Goal: Information Seeking & Learning: Check status

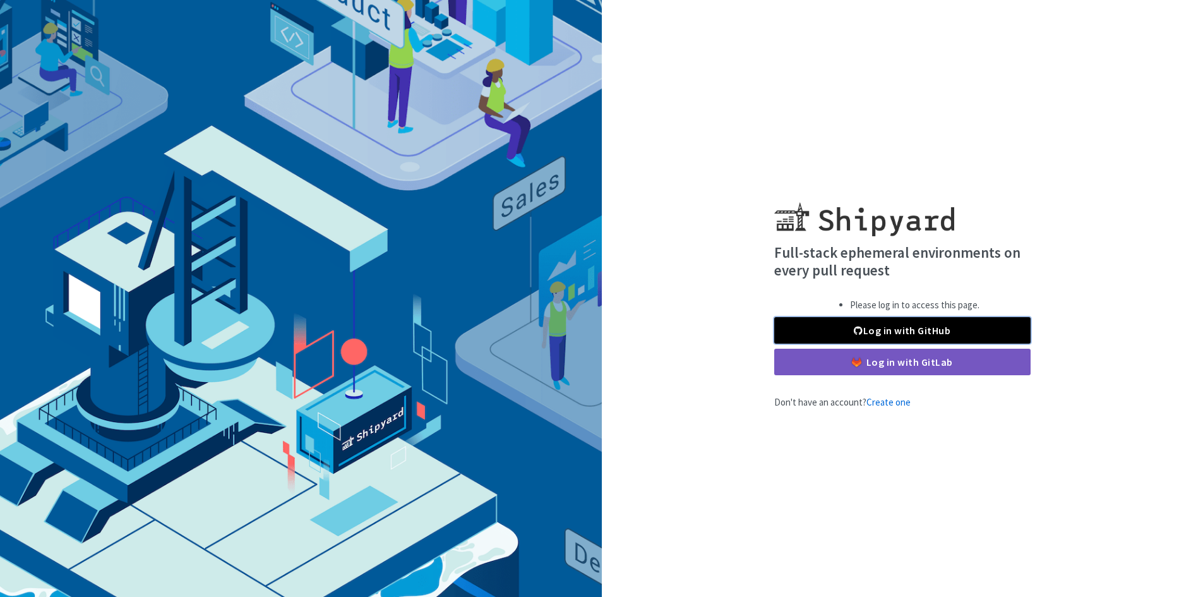
click at [881, 330] on link "Log in with GitHub" at bounding box center [902, 330] width 256 height 27
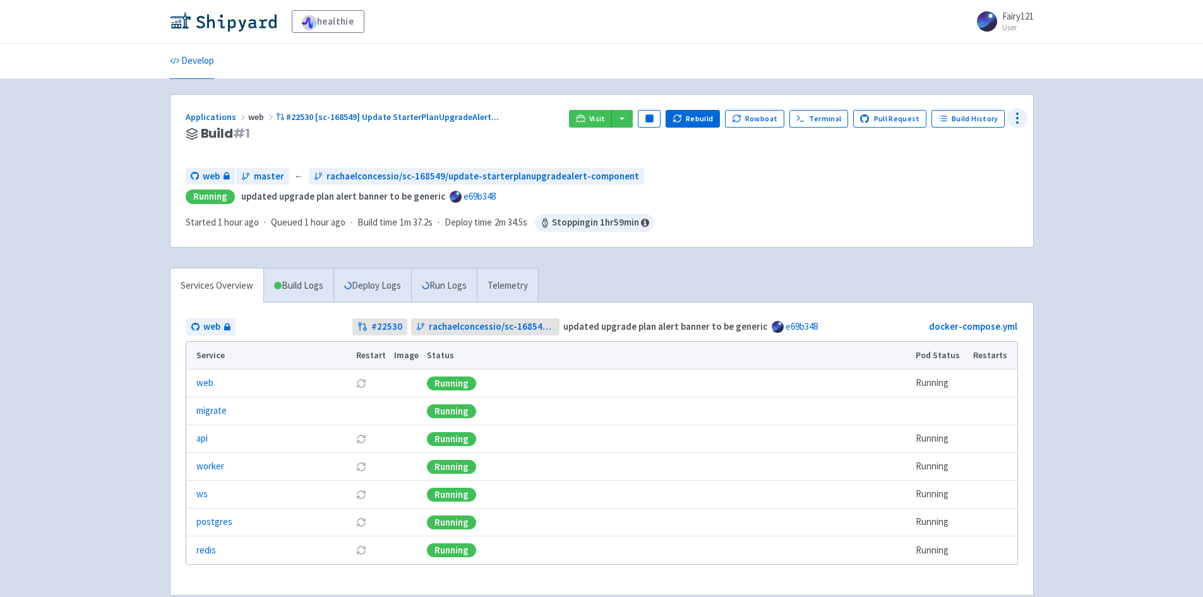
click at [1013, 121] on icon at bounding box center [1017, 118] width 15 height 15
click at [970, 170] on span "Data Dashboard" at bounding box center [956, 169] width 64 height 18
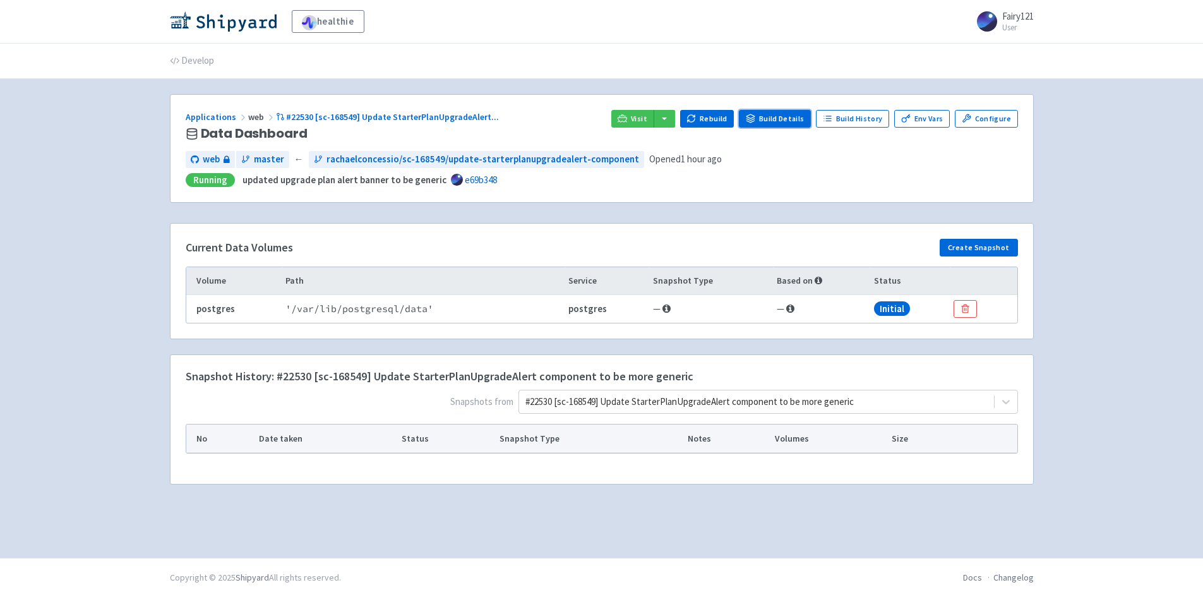
click at [793, 121] on link "Build Details" at bounding box center [775, 119] width 72 height 18
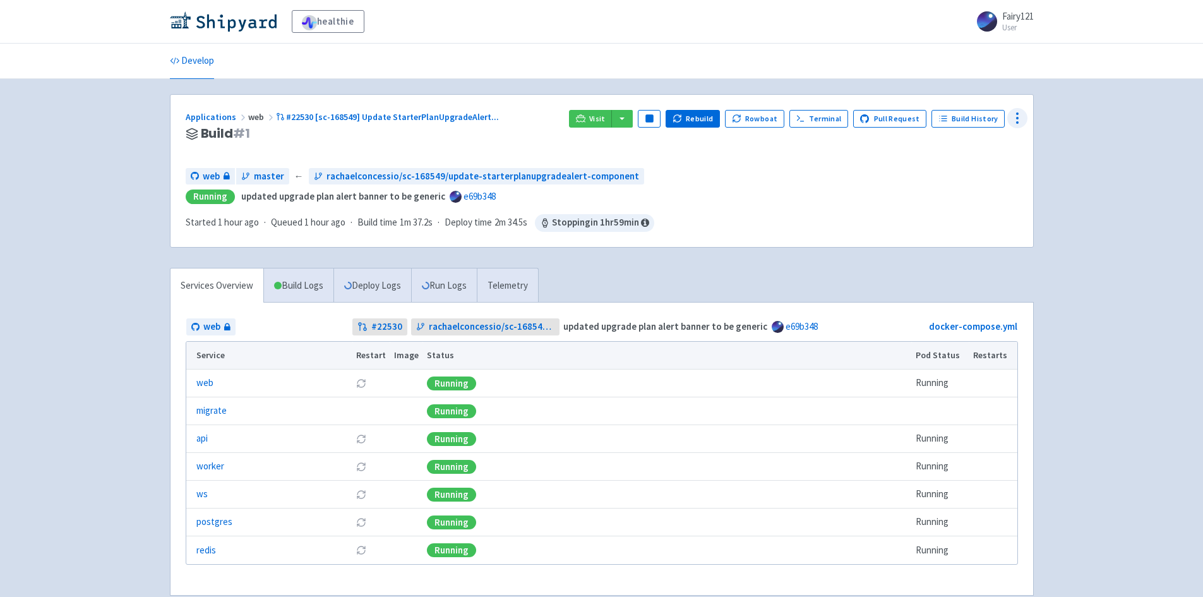
click at [1011, 119] on icon at bounding box center [1017, 118] width 15 height 15
click at [979, 142] on span "Configure" at bounding box center [968, 147] width 88 height 18
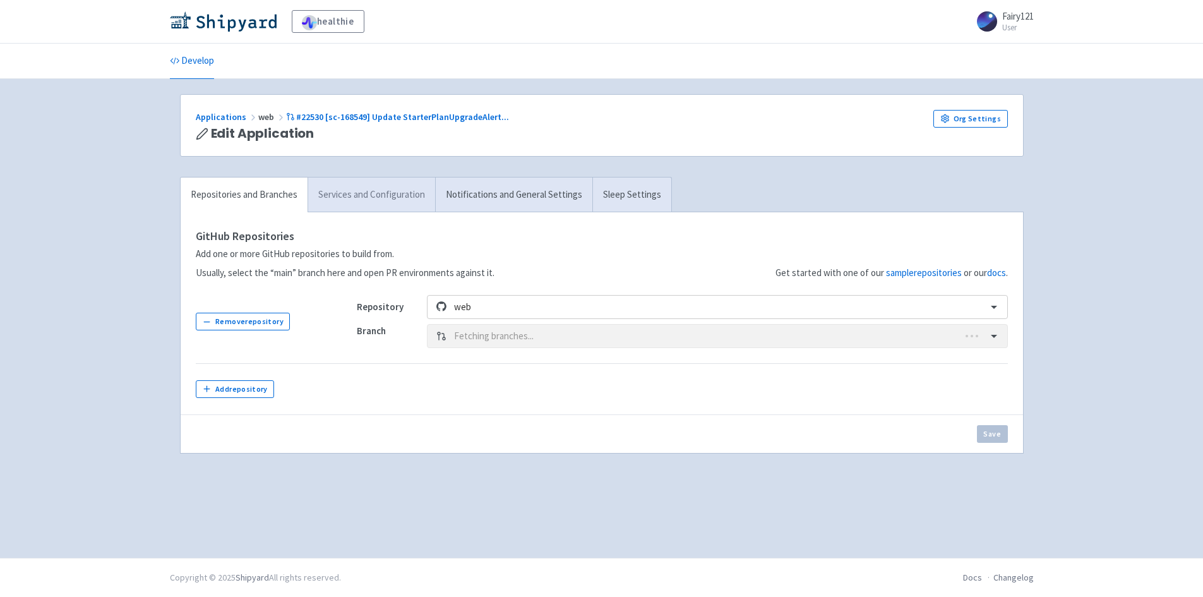
click at [379, 198] on link "Services and Configuration" at bounding box center [372, 195] width 128 height 35
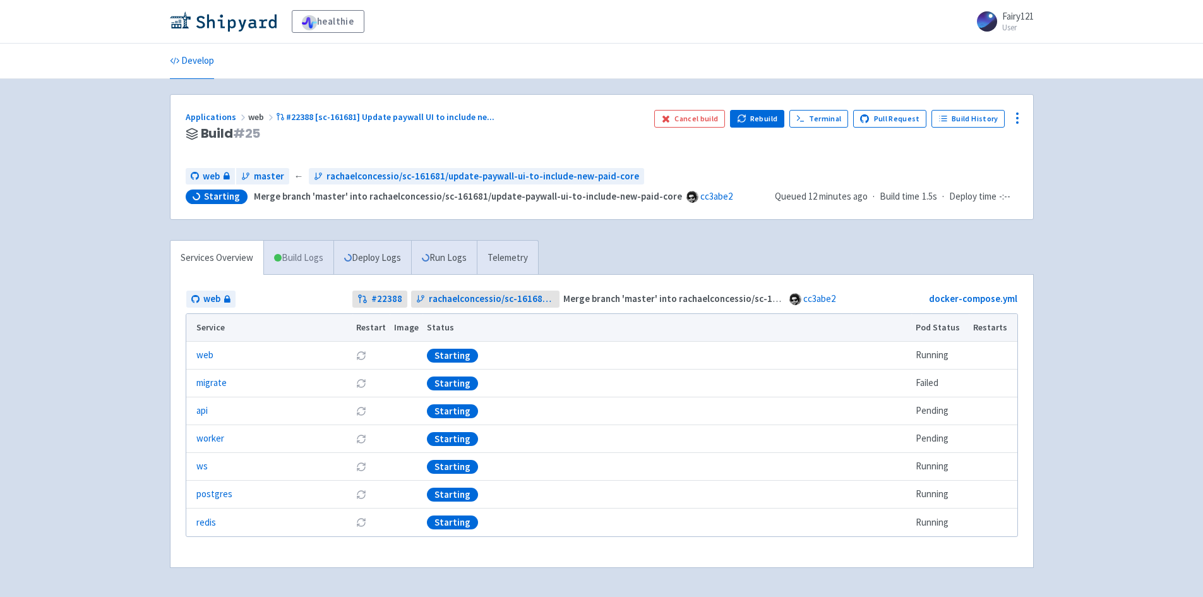
click at [287, 256] on link "Build Logs" at bounding box center [298, 258] width 69 height 35
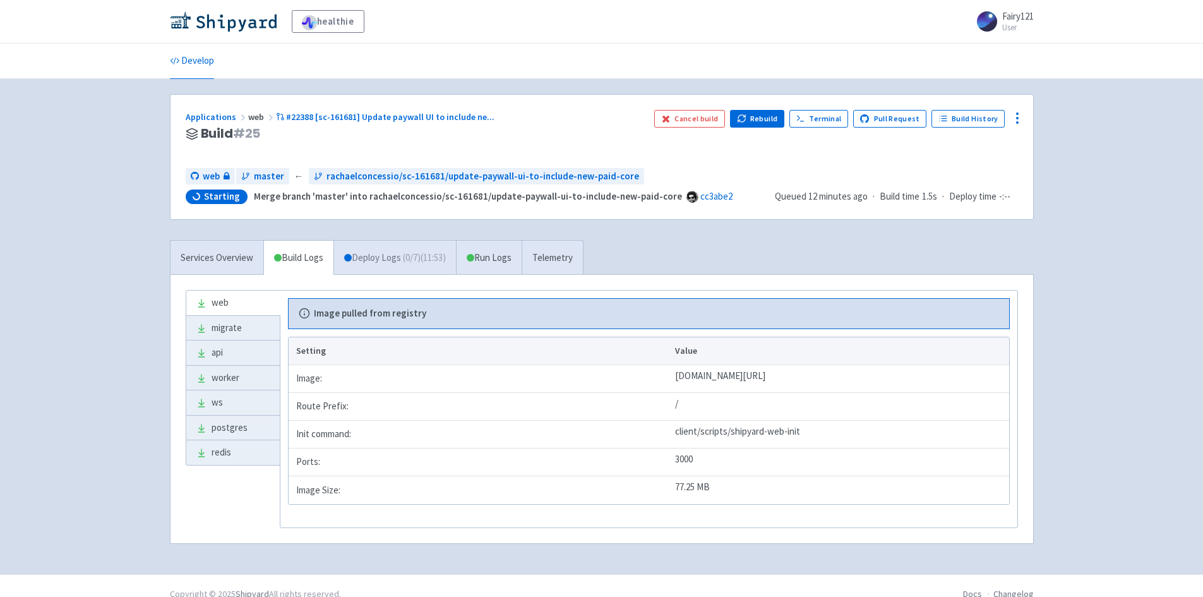
click at [359, 260] on link "Deploy Logs ( 0 / 7 ) (11:53)" at bounding box center [395, 258] width 123 height 35
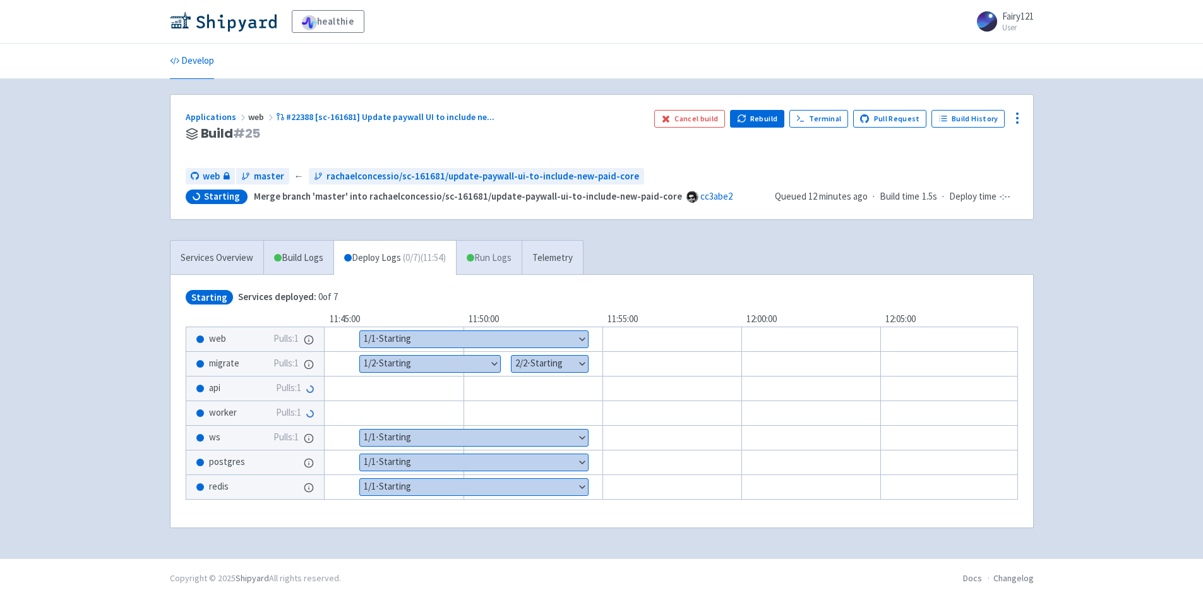
click at [493, 271] on link "Run Logs" at bounding box center [489, 258] width 66 height 35
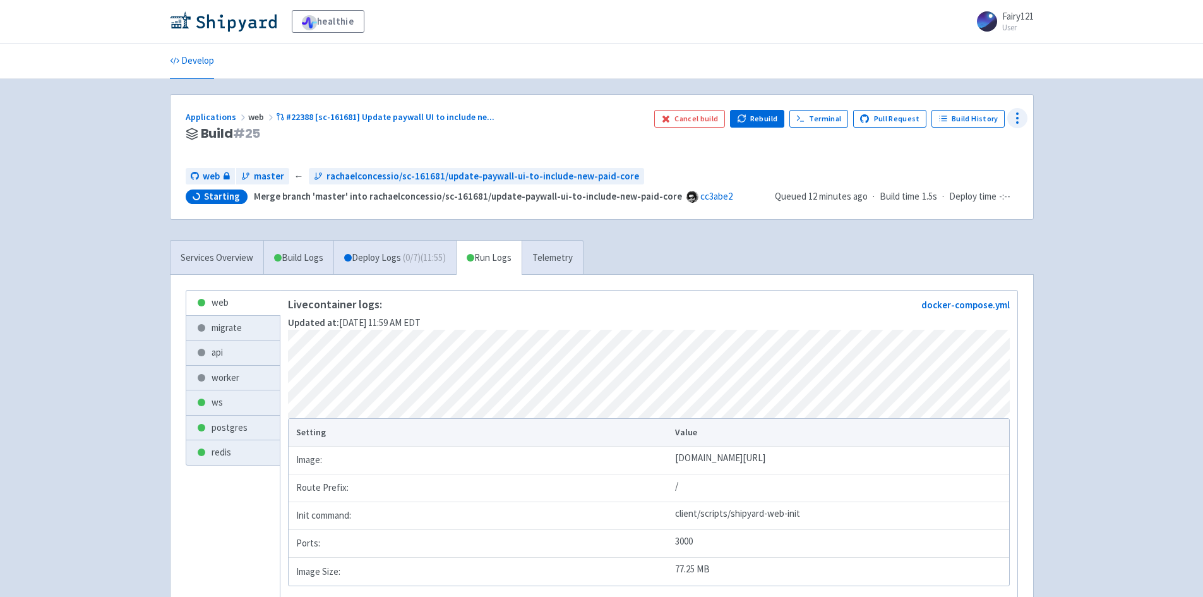
drag, startPoint x: 1008, startPoint y: 119, endPoint x: 1015, endPoint y: 120, distance: 7.1
click at [1008, 119] on div at bounding box center [1018, 118] width 20 height 20
click at [951, 150] on span "Configure" at bounding box center [944, 147] width 40 height 18
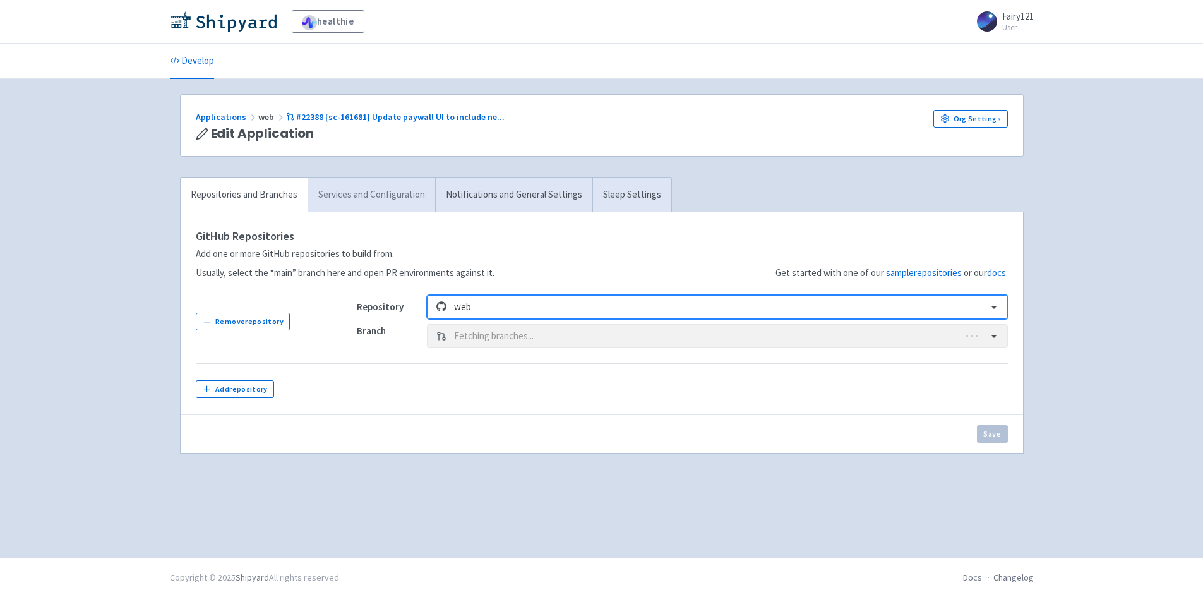
click at [390, 196] on link "Services and Configuration" at bounding box center [372, 195] width 128 height 35
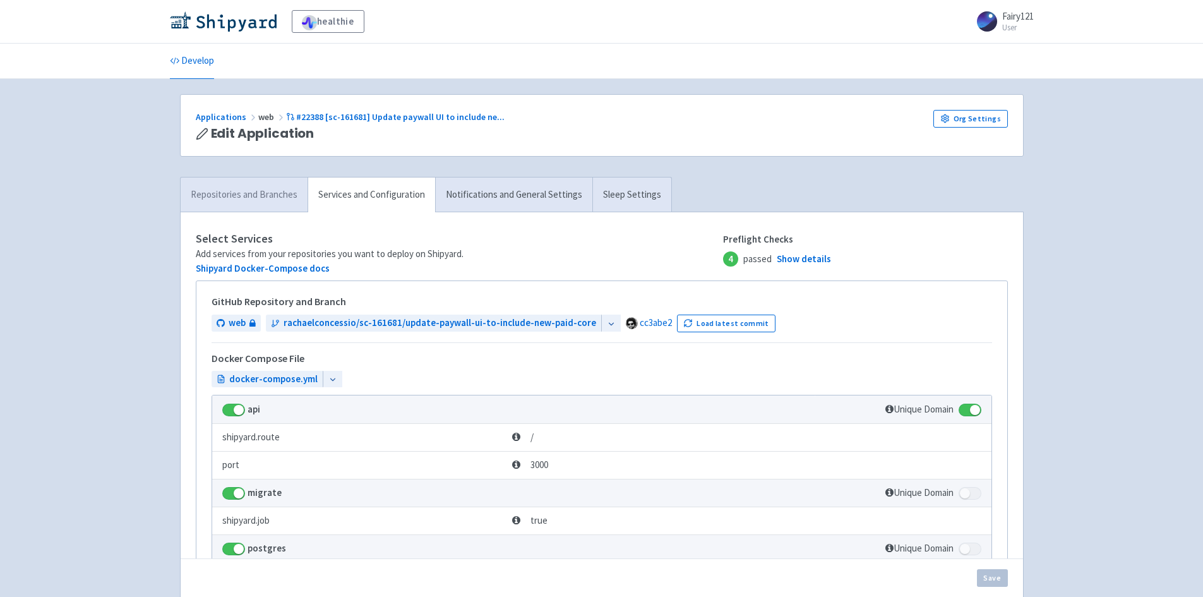
click at [265, 191] on link "Repositories and Branches" at bounding box center [244, 195] width 127 height 35
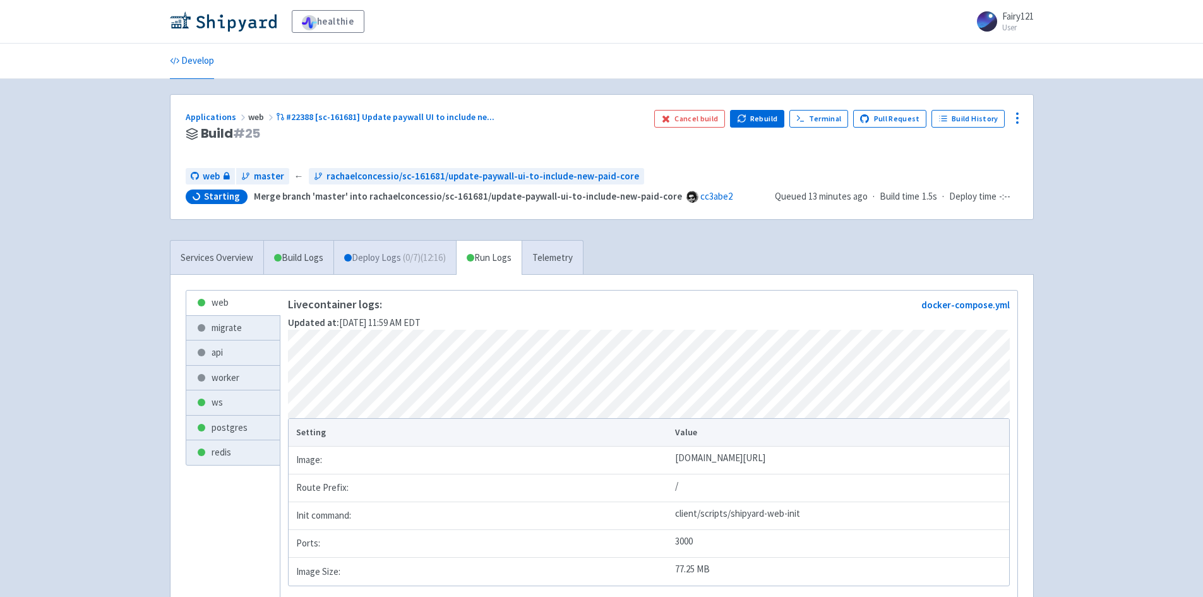
click at [396, 265] on link "Deploy Logs ( 0 / 7 ) (12:16)" at bounding box center [395, 258] width 123 height 35
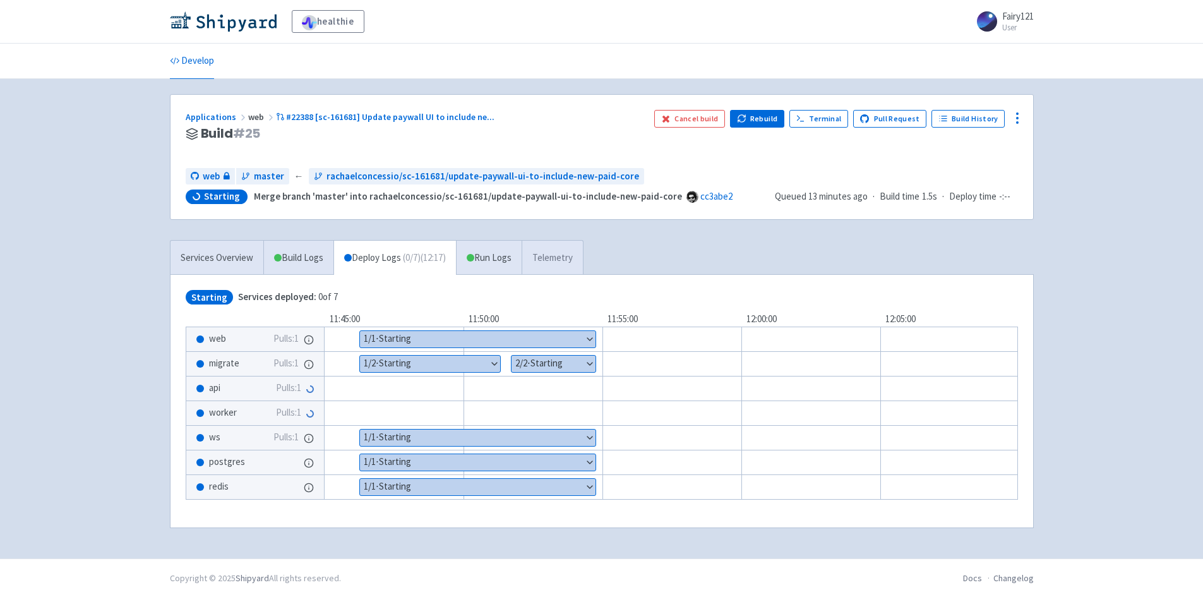
click at [537, 255] on link "Telemetry" at bounding box center [552, 258] width 61 height 35
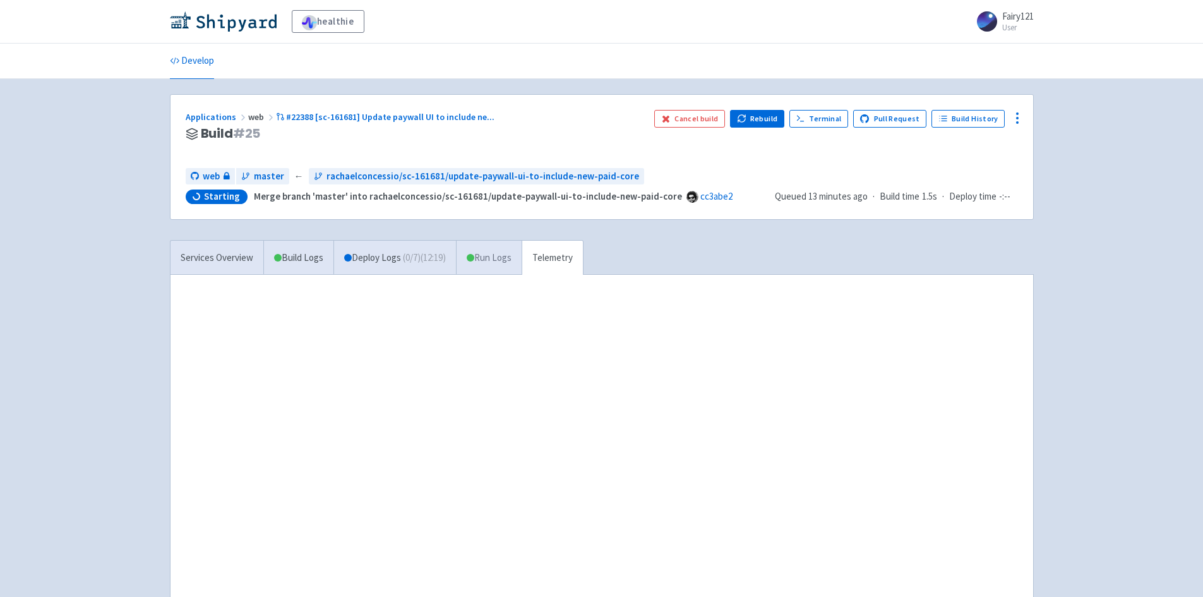
click at [496, 263] on link "Run Logs" at bounding box center [489, 258] width 66 height 35
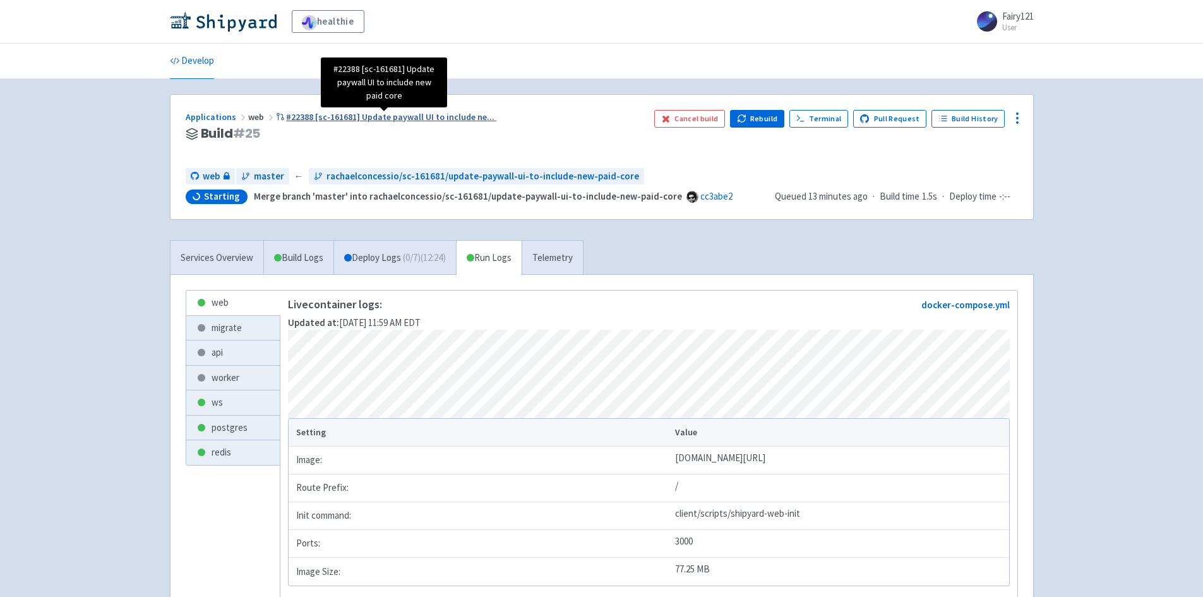
click at [289, 116] on span "#22388 [sc-161681] Update paywall UI to include ne ..." at bounding box center [390, 116] width 208 height 11
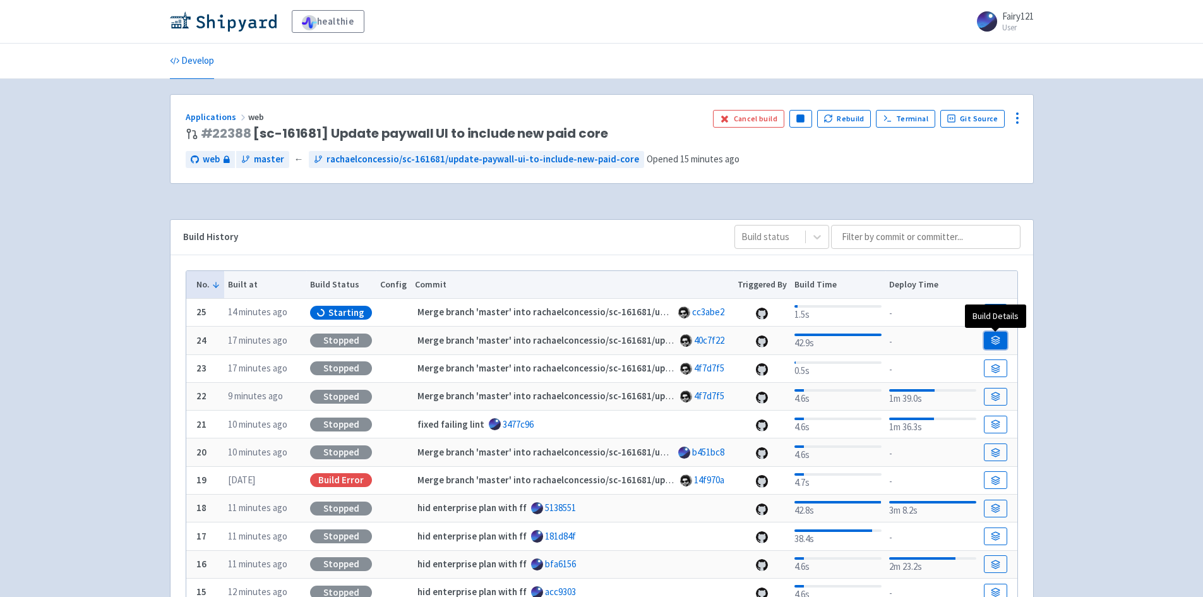
click at [995, 349] on link at bounding box center [995, 341] width 23 height 18
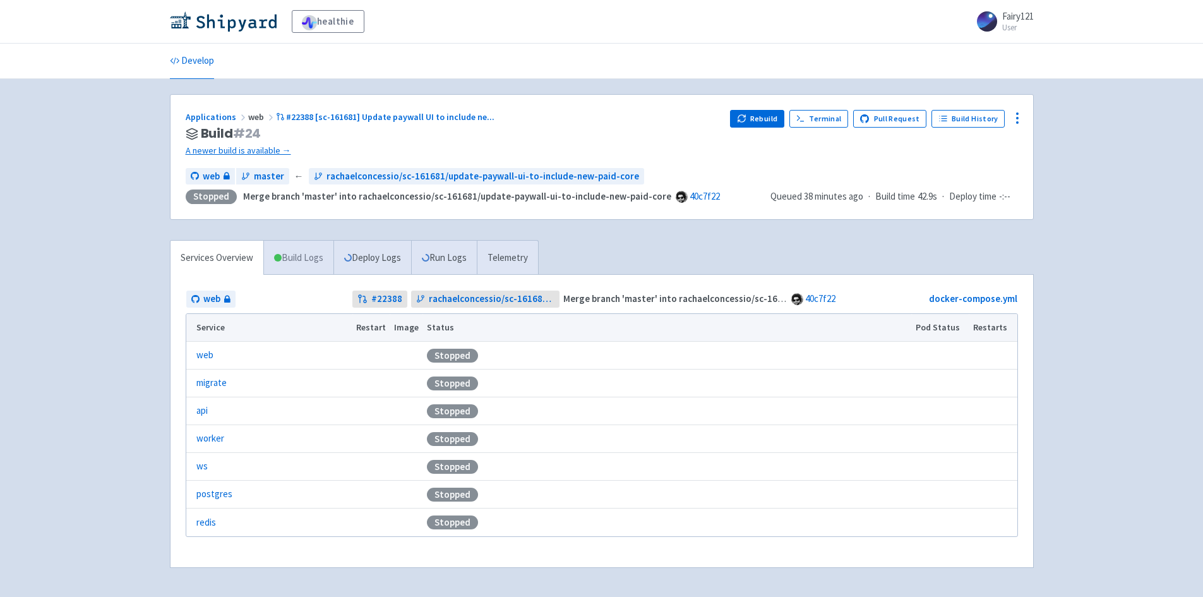
click at [302, 264] on link "Build Logs" at bounding box center [298, 258] width 69 height 35
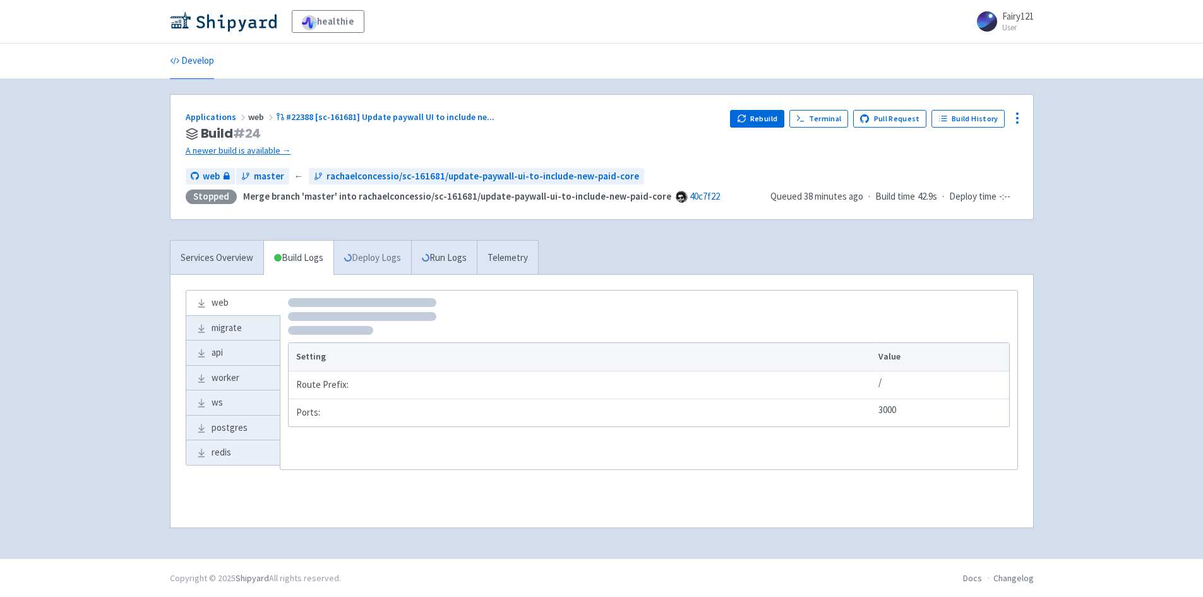
click at [373, 263] on link "Deploy Logs" at bounding box center [373, 258] width 78 height 35
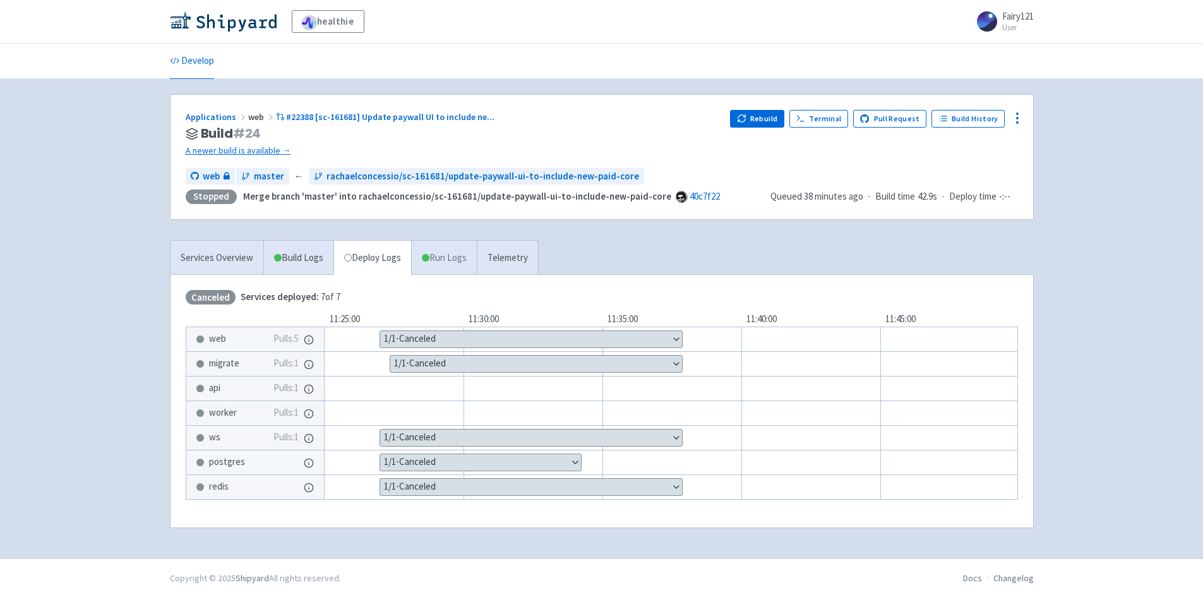
click at [443, 265] on link "Run Logs" at bounding box center [444, 258] width 66 height 35
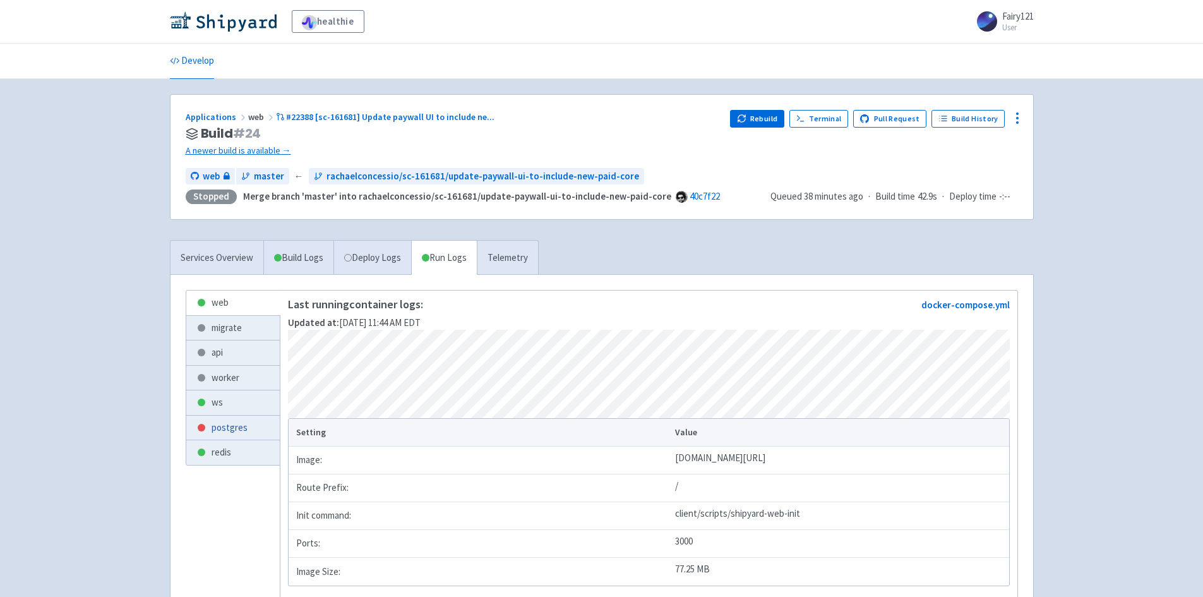
click at [252, 432] on link "postgres" at bounding box center [232, 428] width 93 height 25
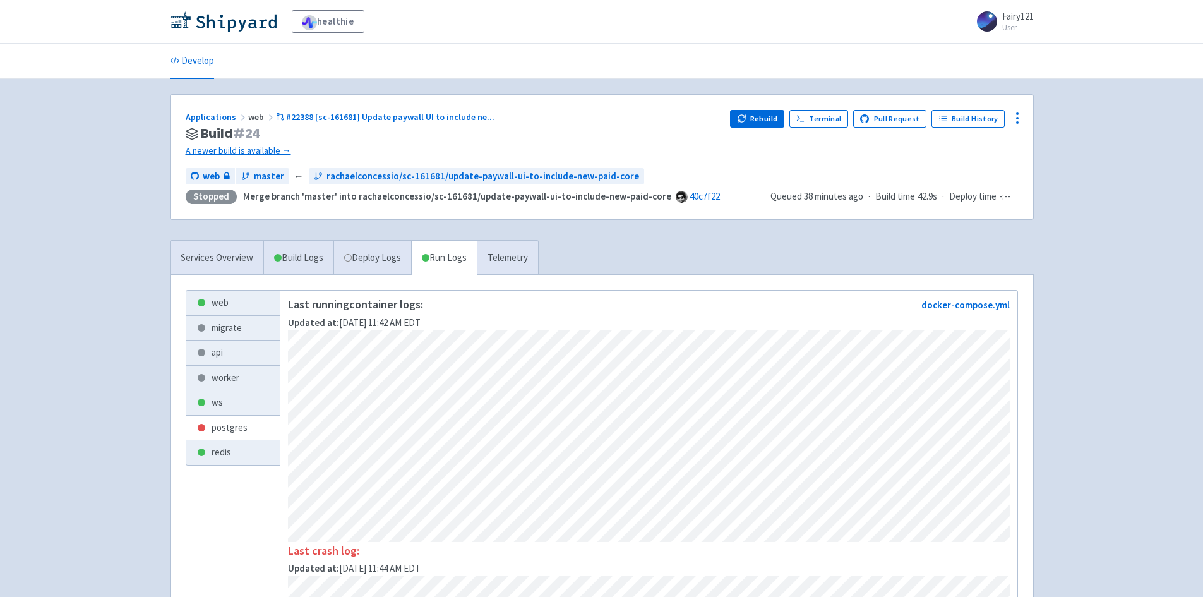
click at [1030, 116] on div "Applications web #22388 [sc-161681] Update paywall UI to include ne ... Build #…" at bounding box center [602, 157] width 863 height 124
click at [1018, 121] on icon at bounding box center [1017, 118] width 15 height 15
click at [994, 143] on span "Configure" at bounding box center [968, 147] width 88 height 18
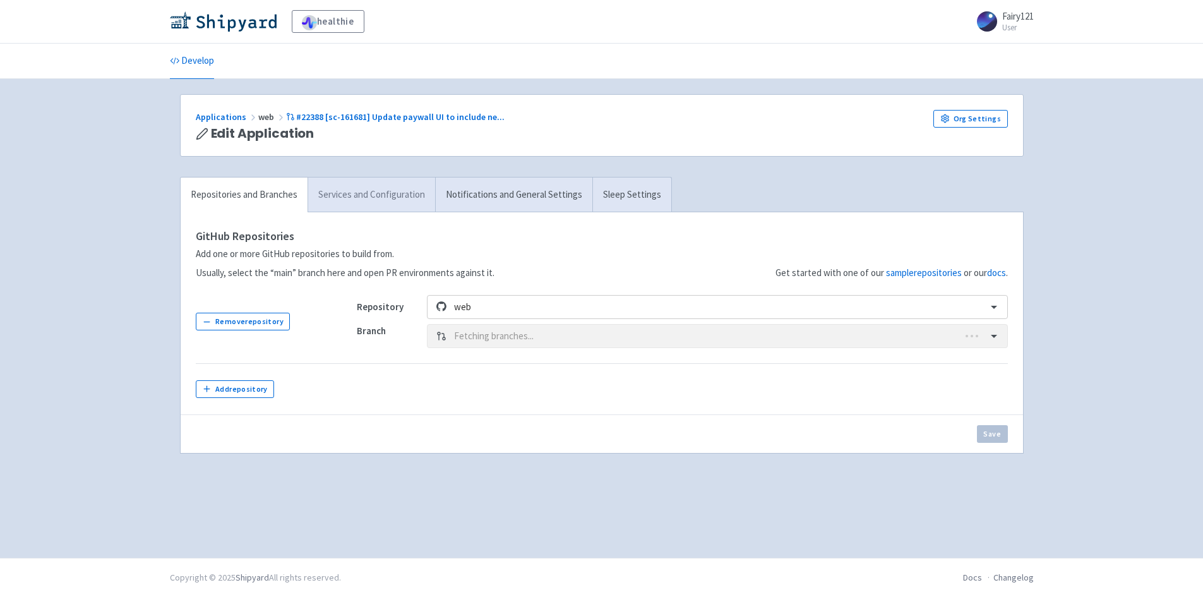
click at [383, 192] on link "Services and Configuration" at bounding box center [372, 195] width 128 height 35
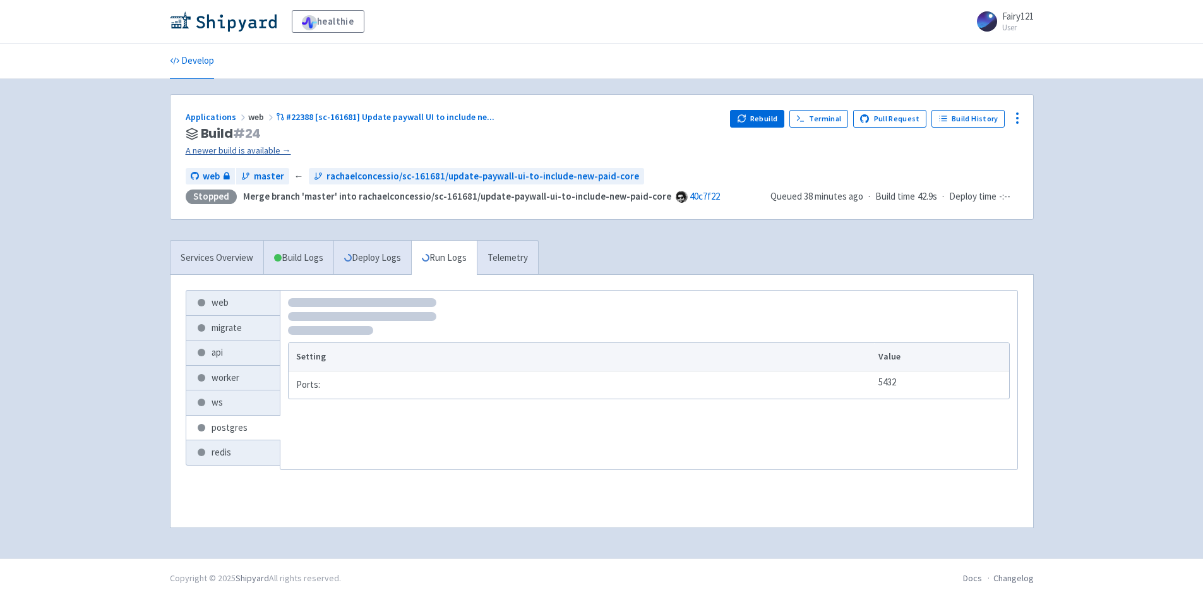
click at [252, 149] on link "A newer build is available →" at bounding box center [453, 150] width 535 height 15
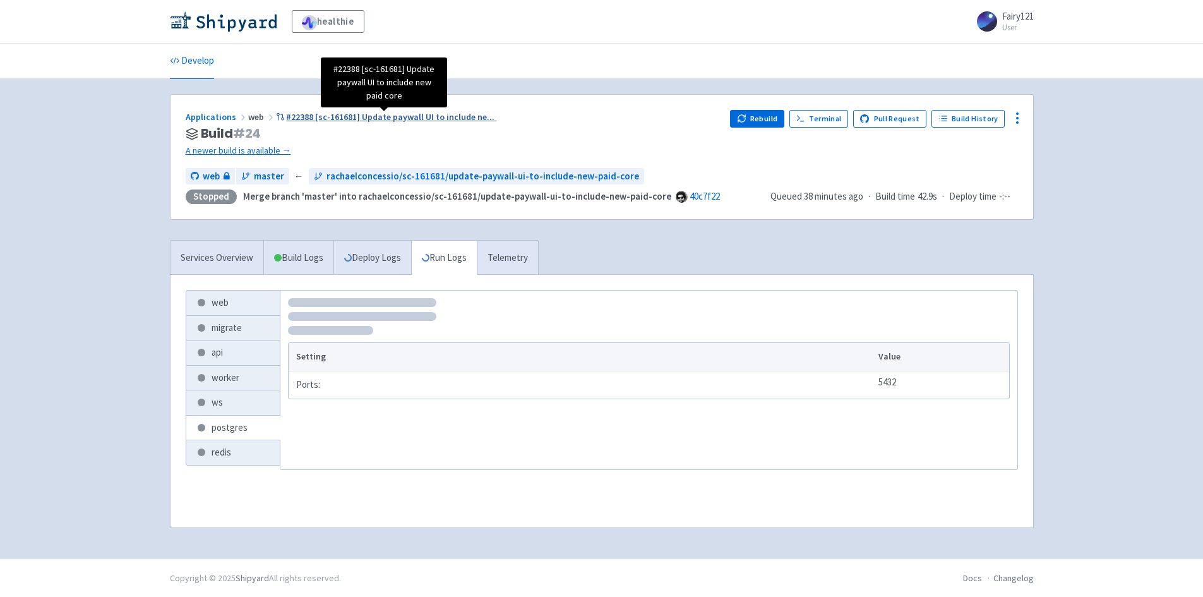
click at [319, 111] on span "#22388 [sc-161681] Update paywall UI to include ne ..." at bounding box center [390, 116] width 208 height 11
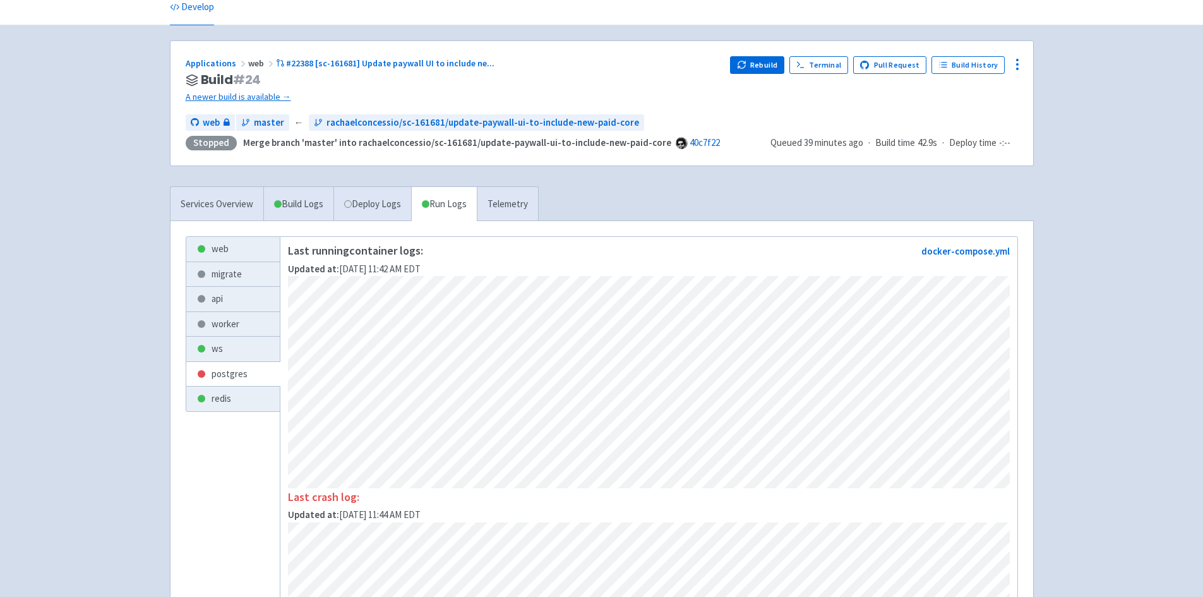
scroll to position [43, 0]
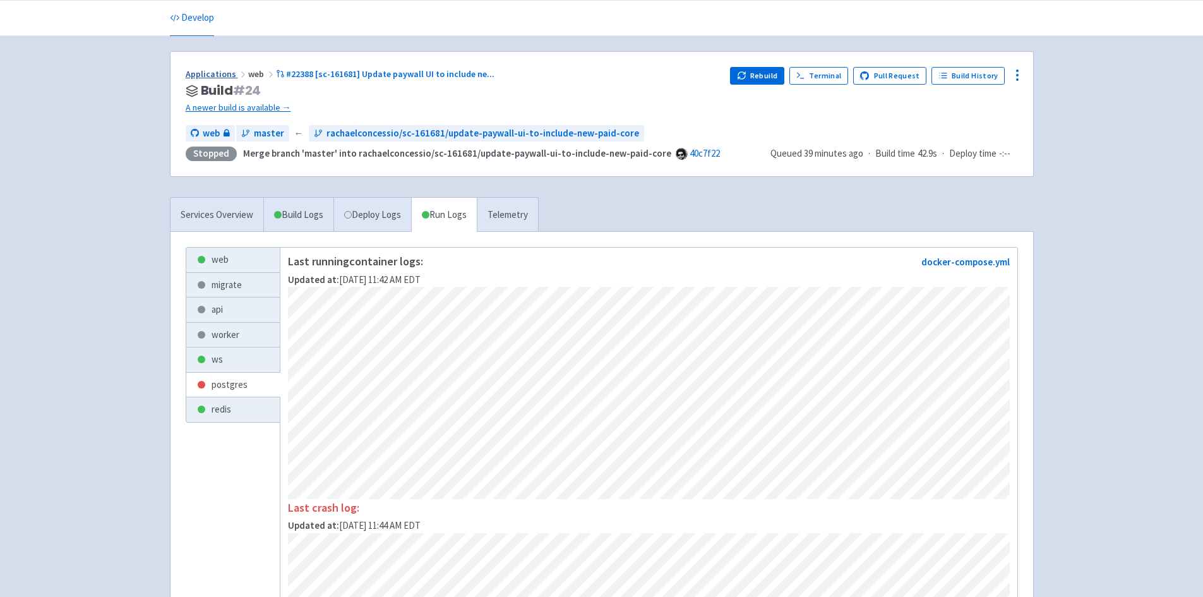
click at [207, 76] on link "Applications" at bounding box center [217, 73] width 63 height 11
click at [274, 105] on link "A newer build is available →" at bounding box center [453, 107] width 535 height 15
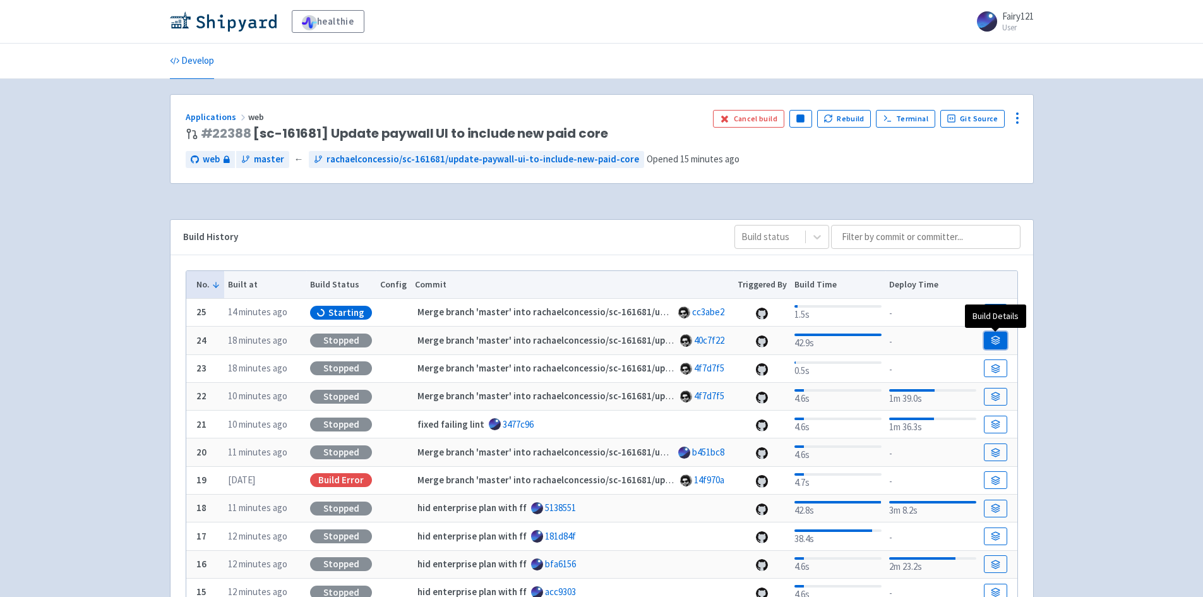
click at [994, 346] on link at bounding box center [995, 341] width 23 height 18
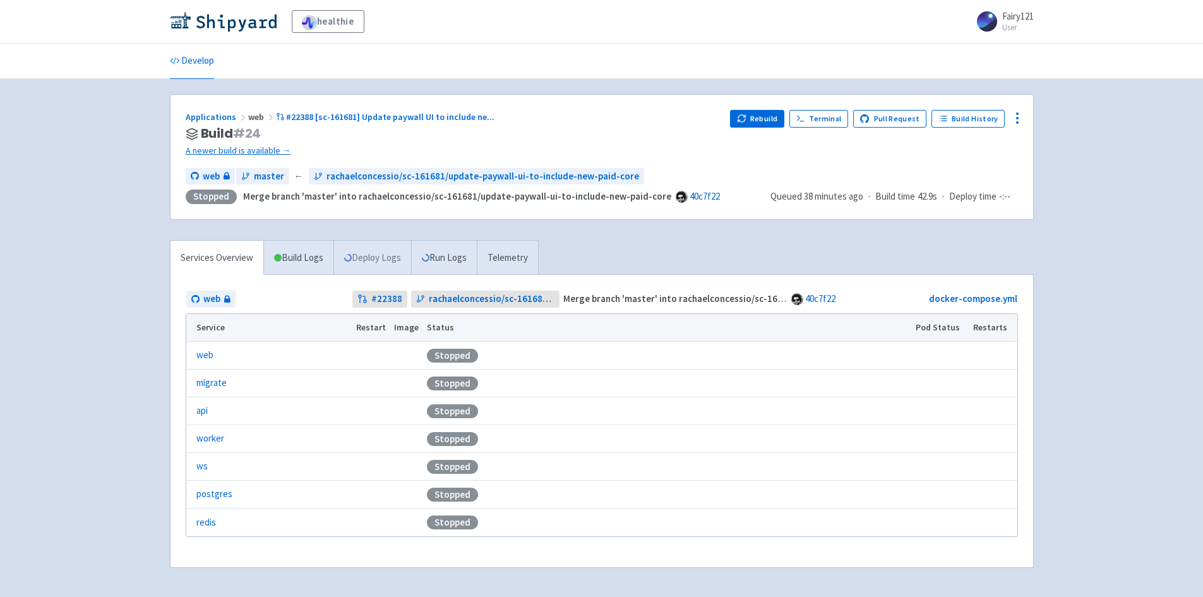
click at [360, 263] on link "Deploy Logs" at bounding box center [373, 258] width 78 height 35
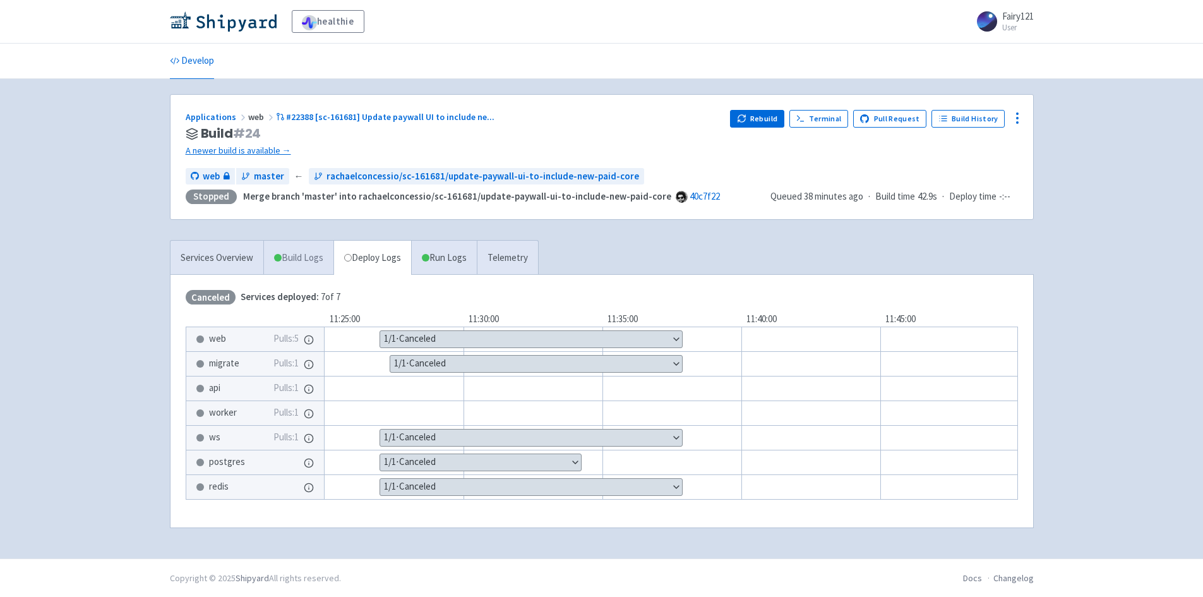
click at [294, 256] on link "Build Logs" at bounding box center [298, 258] width 69 height 35
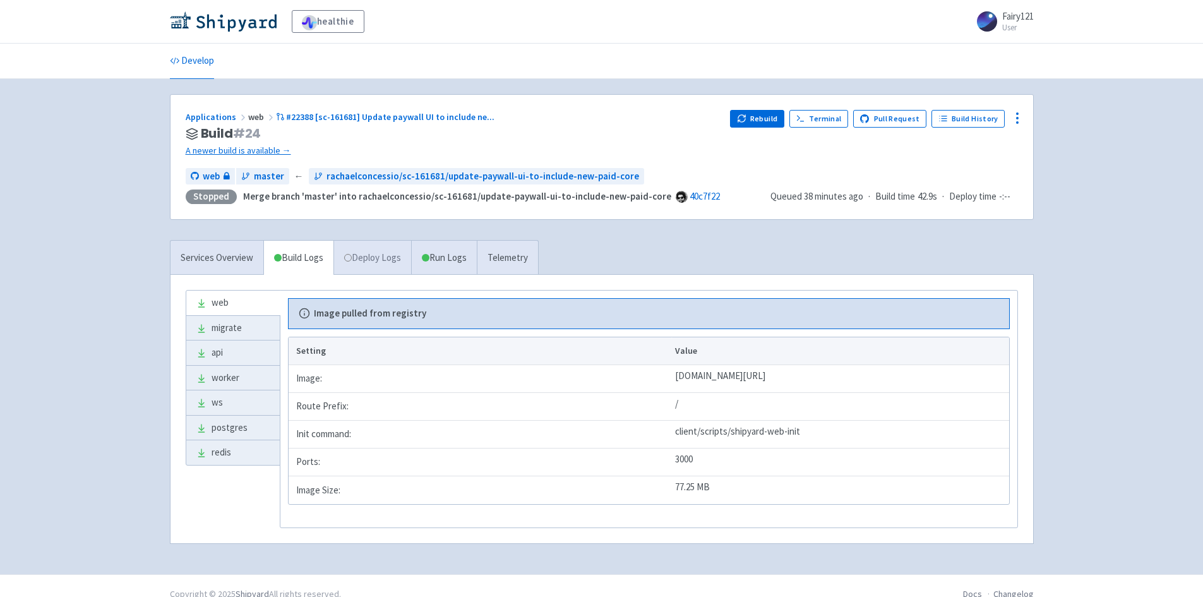
click at [376, 254] on link "Deploy Logs" at bounding box center [373, 258] width 78 height 35
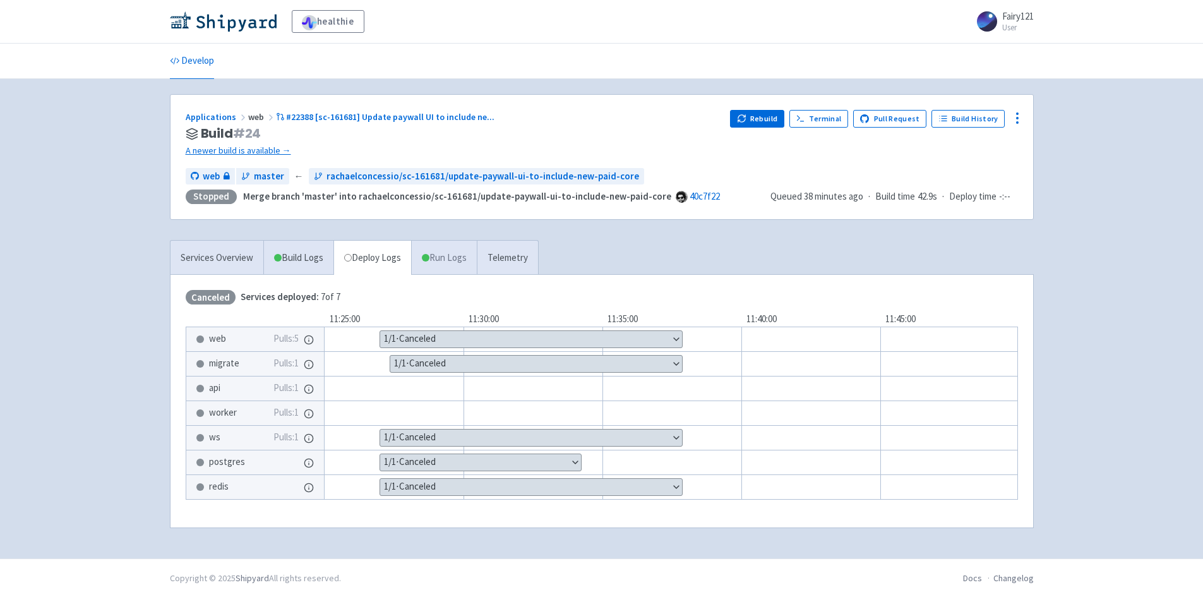
click at [442, 256] on link "Run Logs" at bounding box center [444, 258] width 66 height 35
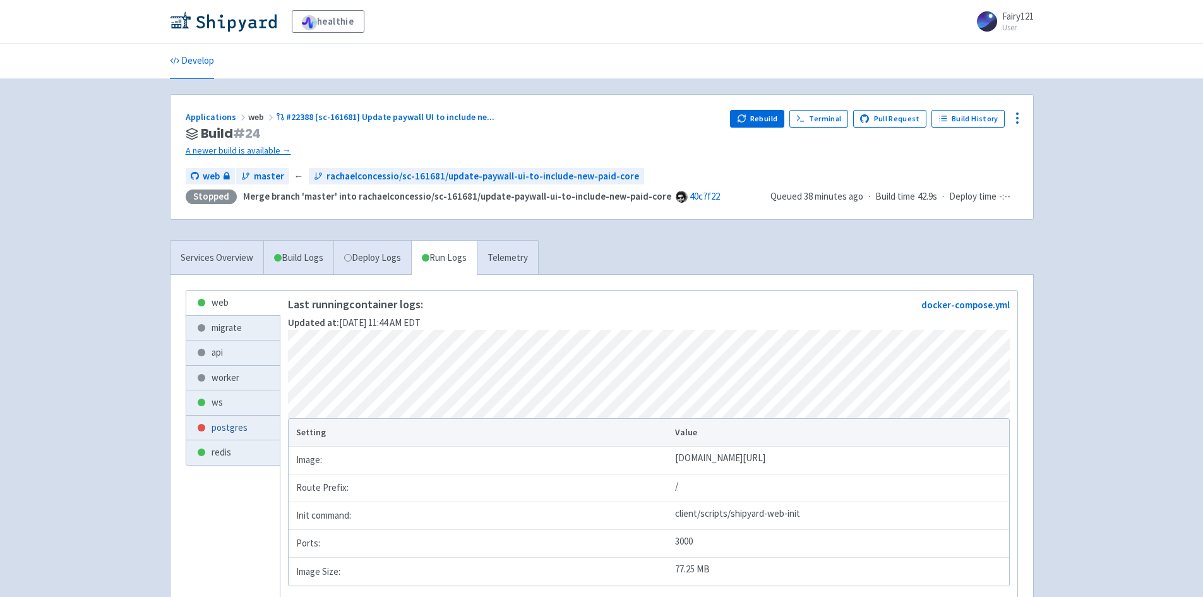
click at [232, 428] on link "postgres" at bounding box center [232, 428] width 93 height 25
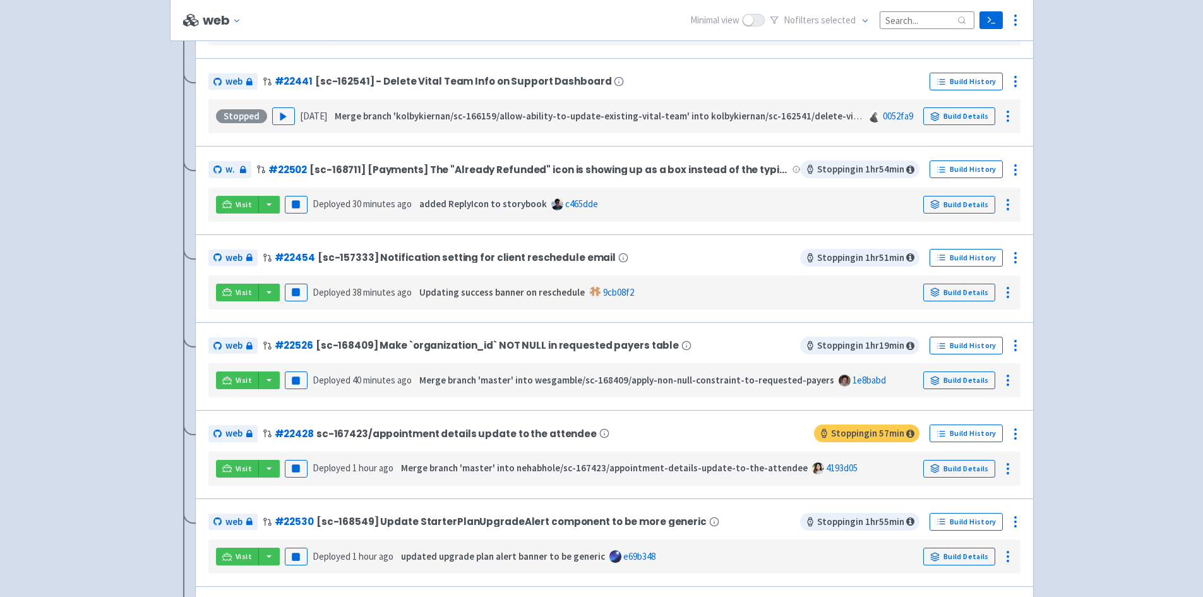
scroll to position [505, 0]
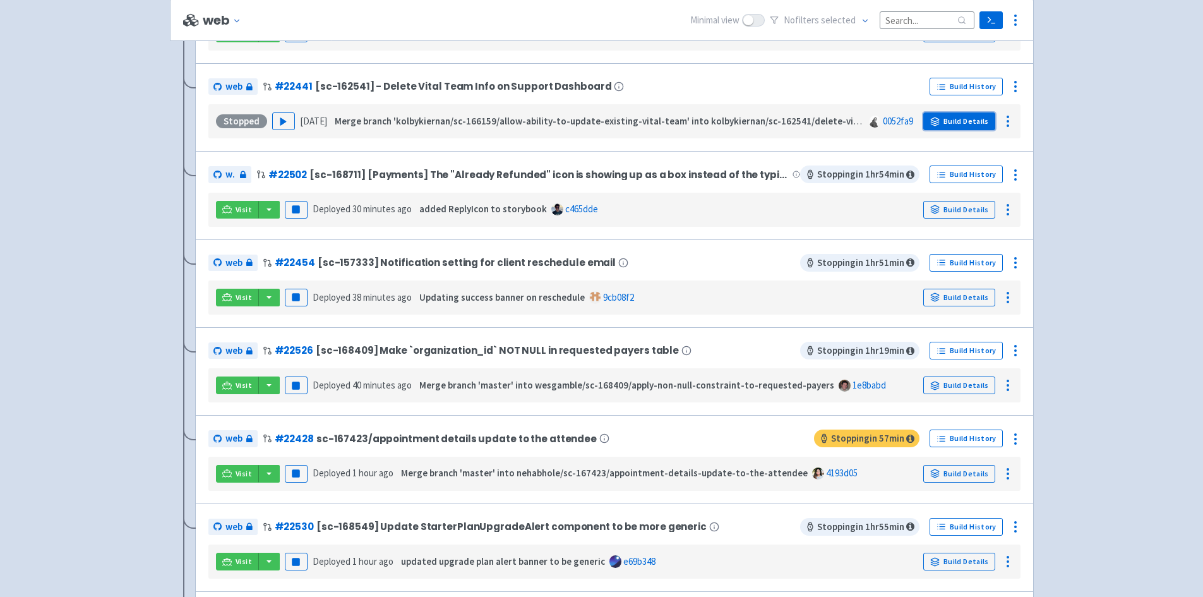
click at [953, 117] on link "Build Details" at bounding box center [960, 121] width 72 height 18
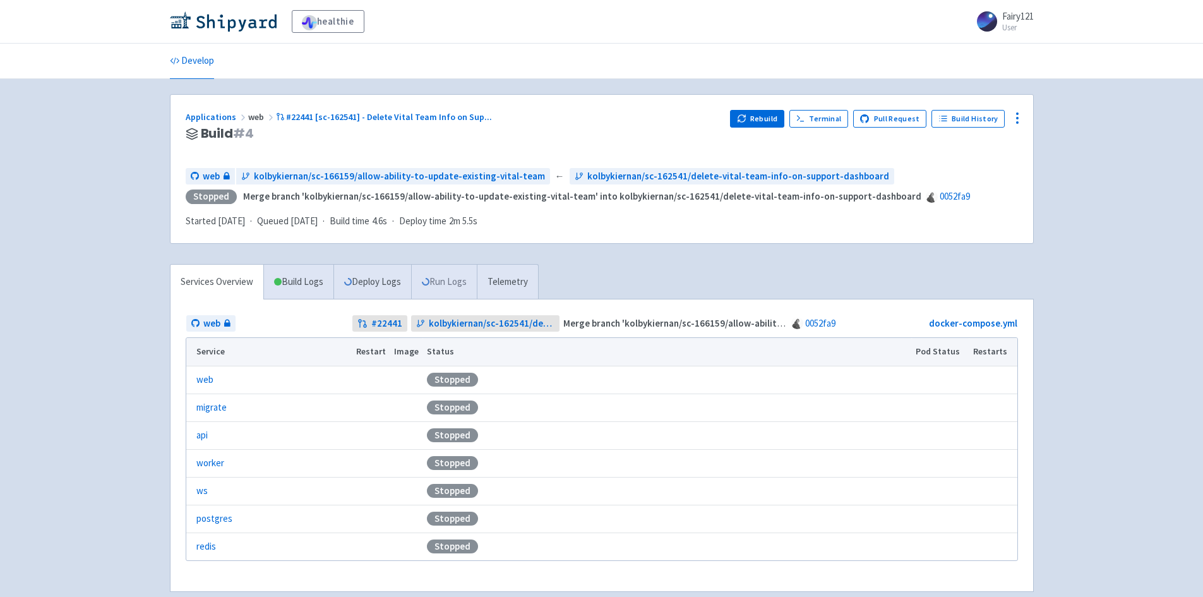
click at [428, 277] on link "Run Logs" at bounding box center [444, 282] width 66 height 35
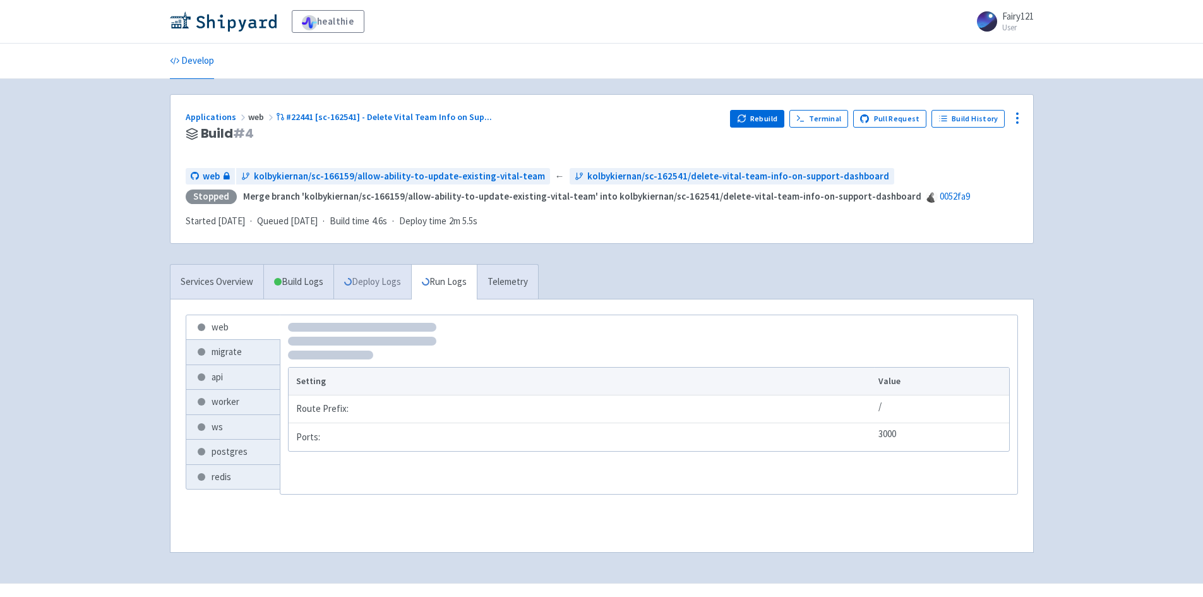
click at [367, 278] on link "Deploy Logs" at bounding box center [373, 282] width 78 height 35
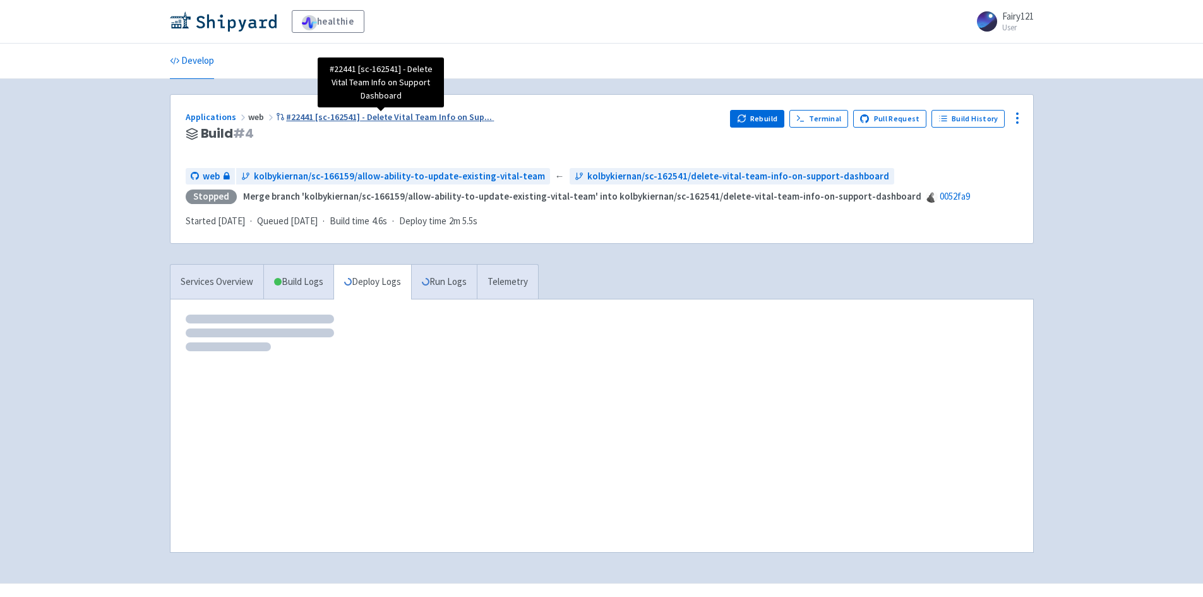
click at [368, 114] on span "#22441 [sc-162541] - Delete Vital Team Info on Sup ..." at bounding box center [389, 116] width 206 height 11
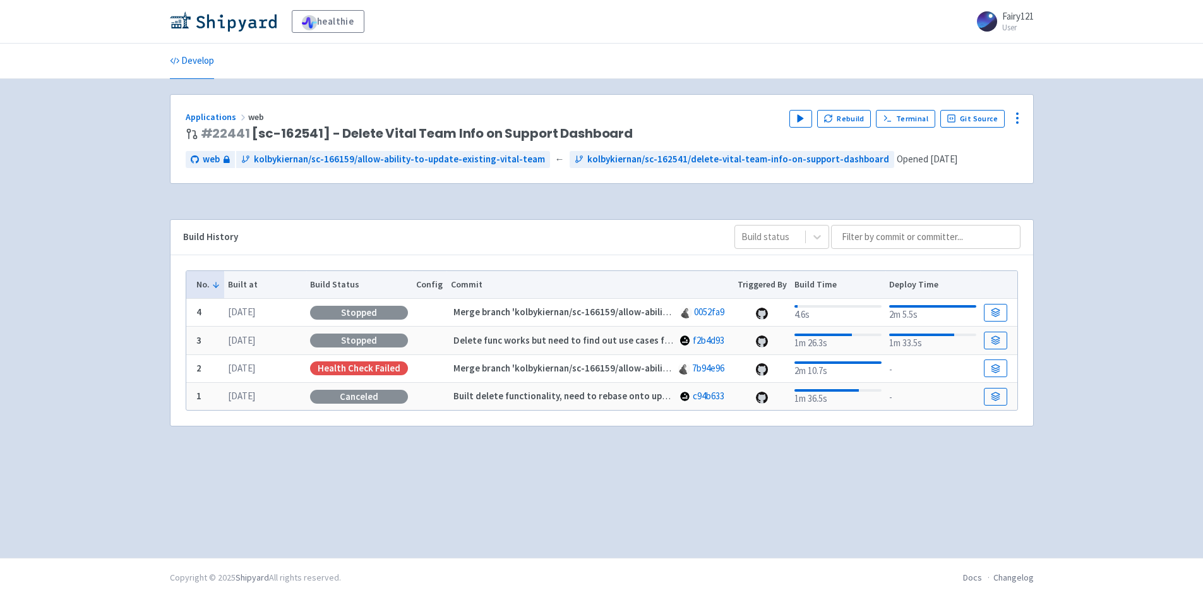
click at [357, 316] on div "Stopped" at bounding box center [359, 313] width 98 height 14
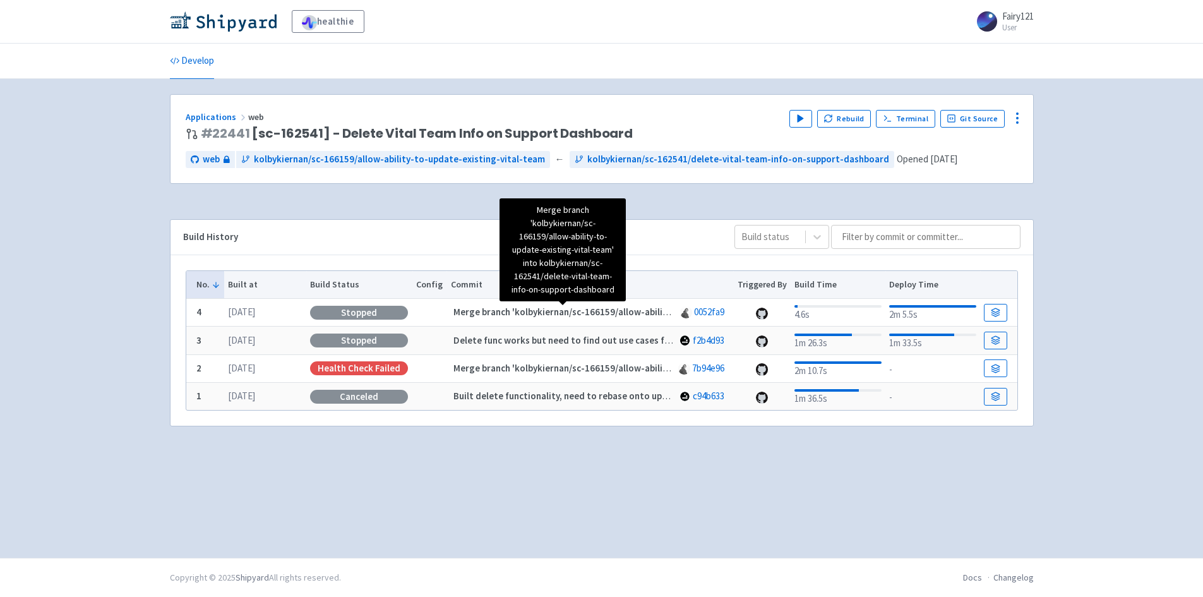
click at [507, 316] on strong "Merge branch 'kolbykiernan/sc-166159/allow-ability-to-update-existing-vital-tea…" at bounding box center [793, 312] width 678 height 12
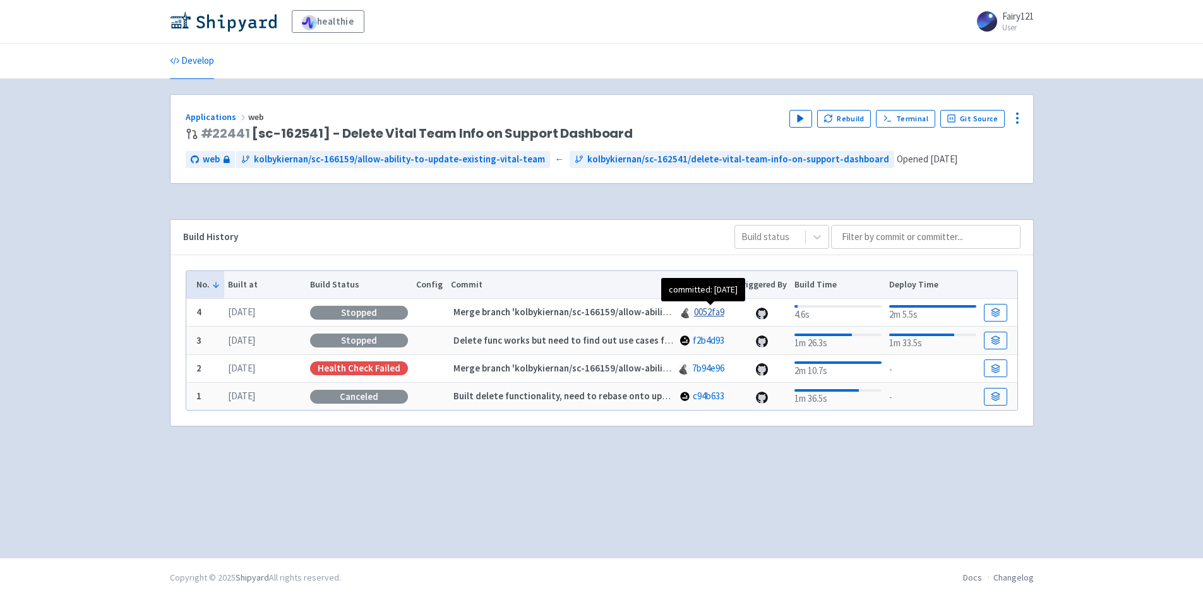
click at [710, 315] on link "0052fa9" at bounding box center [709, 312] width 30 height 12
click at [199, 115] on link "Applications" at bounding box center [217, 116] width 63 height 11
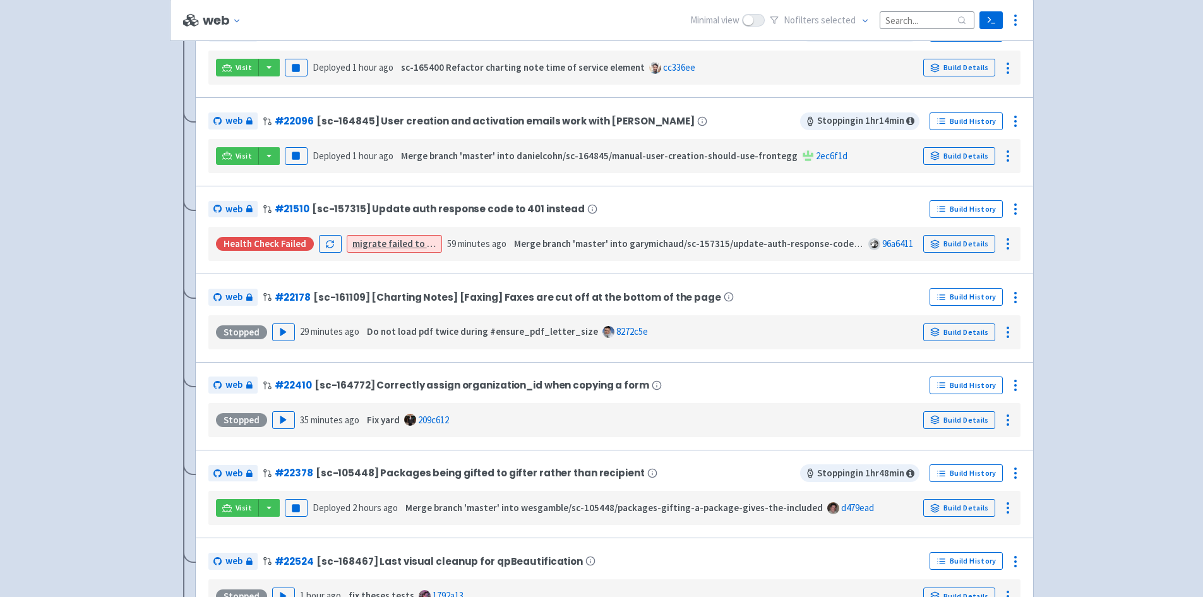
scroll to position [1403, 0]
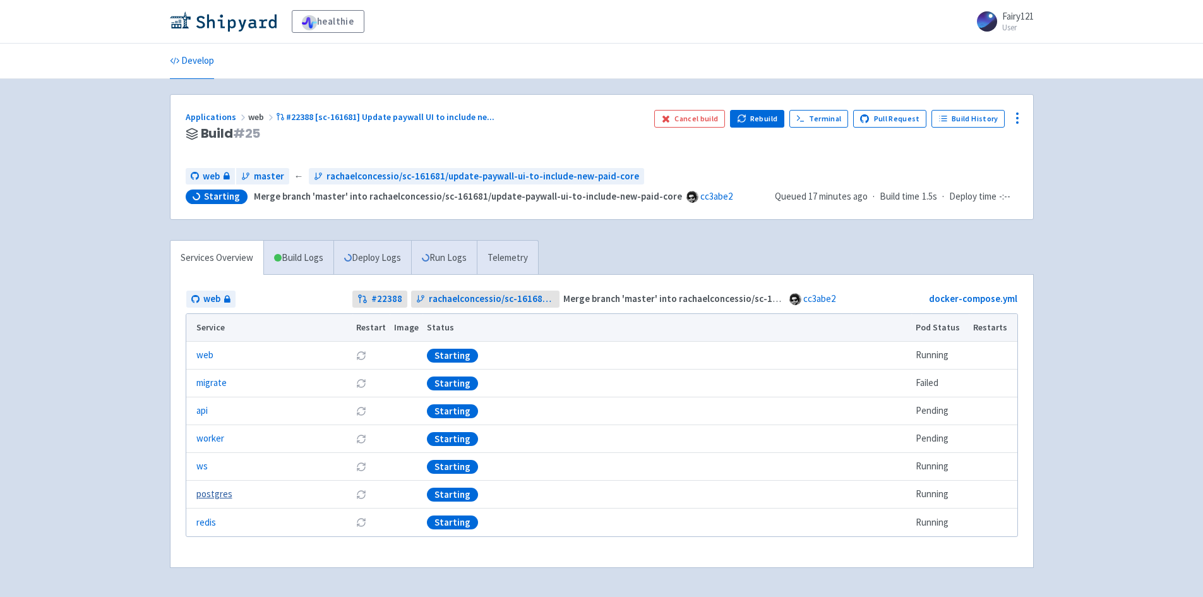
click at [208, 493] on link "postgres" at bounding box center [214, 494] width 36 height 15
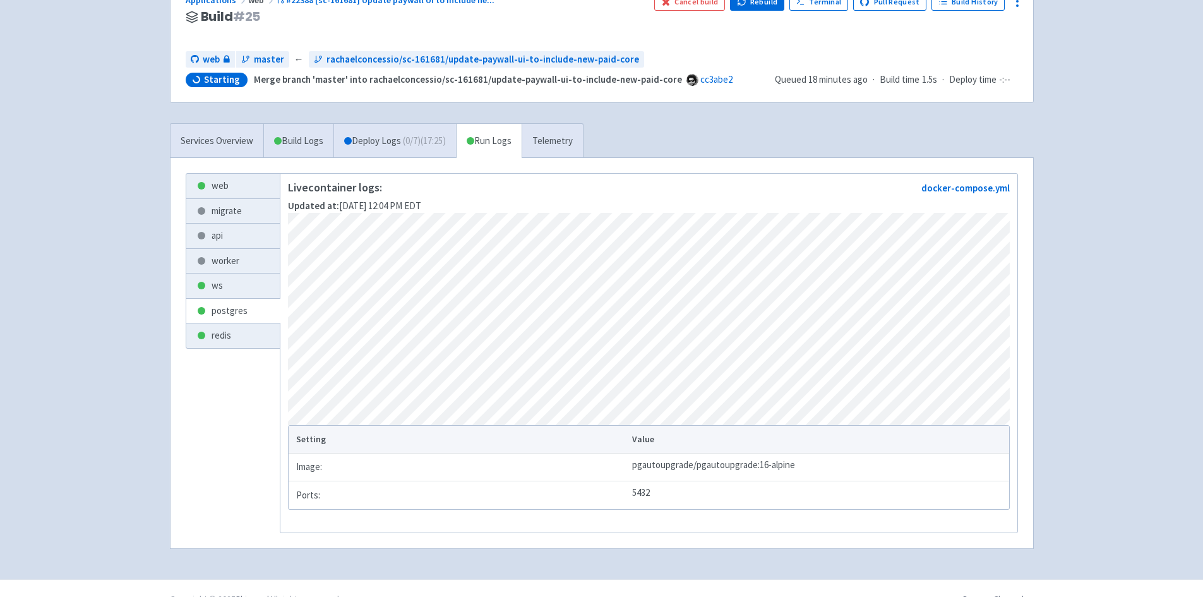
scroll to position [143, 0]
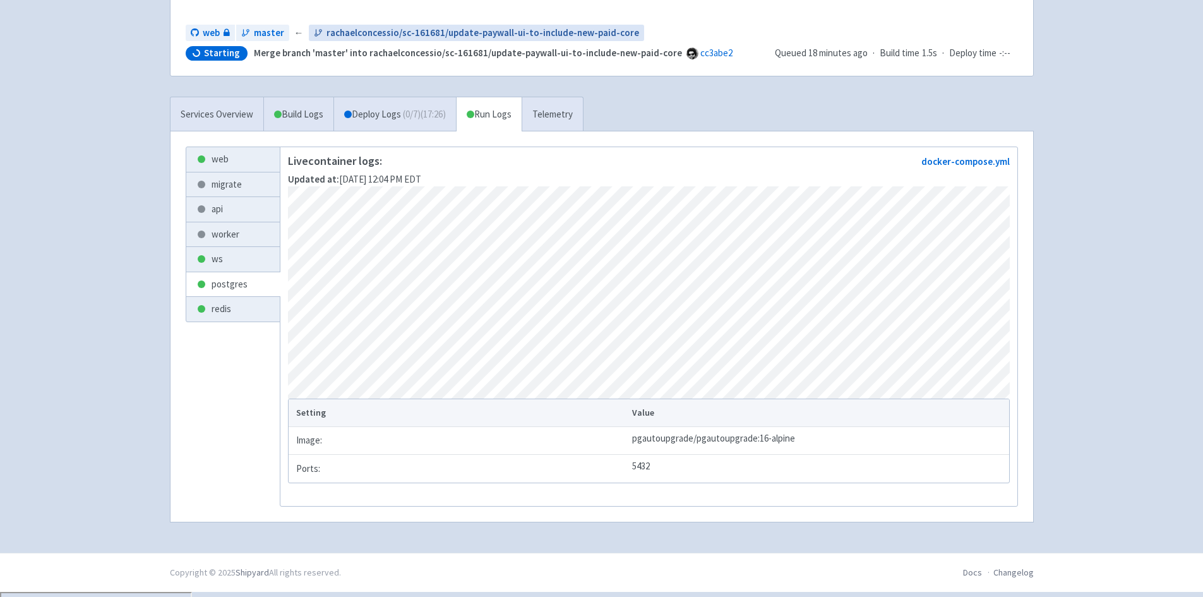
drag, startPoint x: 497, startPoint y: 111, endPoint x: 415, endPoint y: 35, distance: 111.3
click at [497, 111] on link "Run Logs" at bounding box center [489, 114] width 66 height 35
click at [411, 85] on div "Applications web #22388 [sc-161681] Update paywall UI to include ne ... Build #…" at bounding box center [602, 244] width 864 height 587
click at [413, 107] on link "Deploy Logs ( 0 / 7 ) (18:53)" at bounding box center [395, 114] width 123 height 35
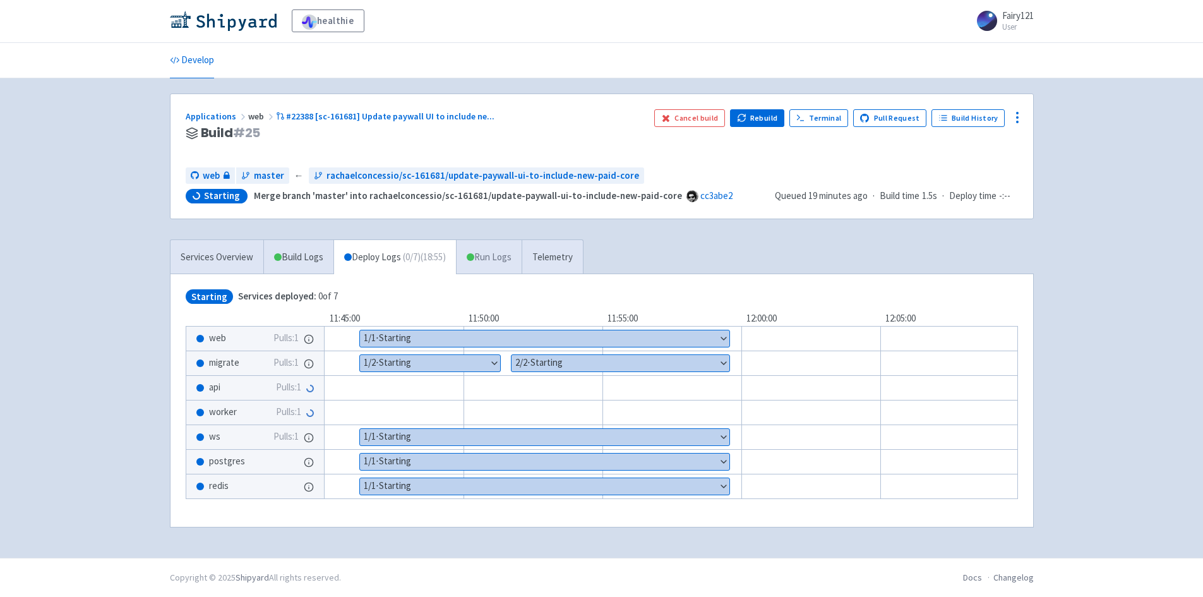
click at [502, 253] on link "Run Logs" at bounding box center [489, 257] width 66 height 35
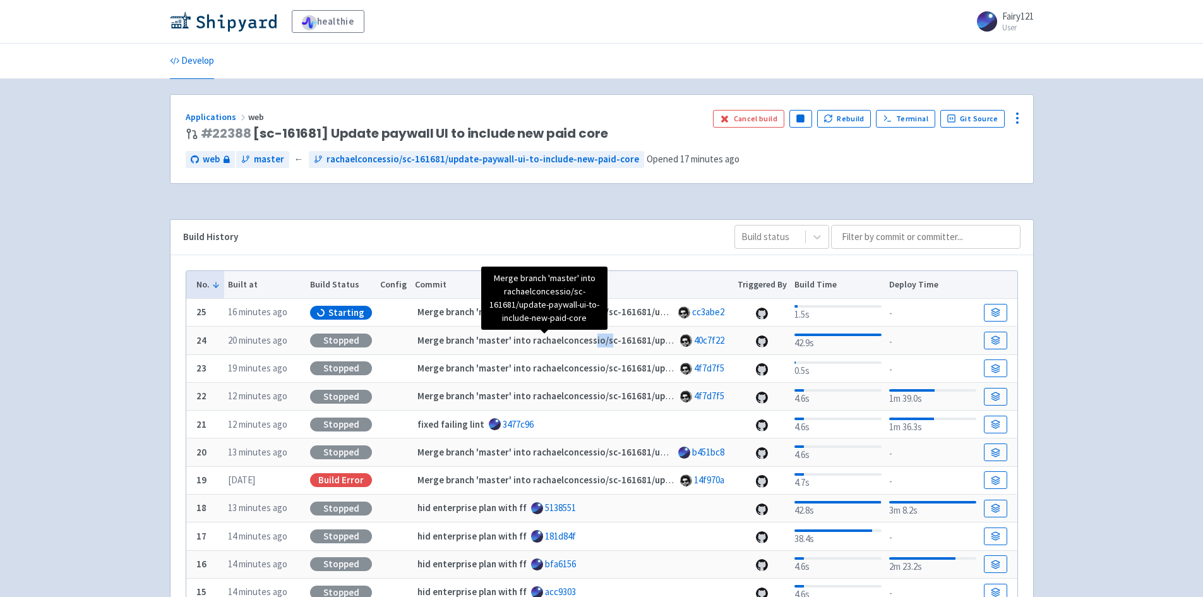
drag, startPoint x: 586, startPoint y: 344, endPoint x: 669, endPoint y: 339, distance: 82.9
click at [609, 344] on strong "Merge branch 'master' into rachaelconcessio/sc-161681/update-paywall-ui-to-incl…" at bounding box center [632, 340] width 428 height 12
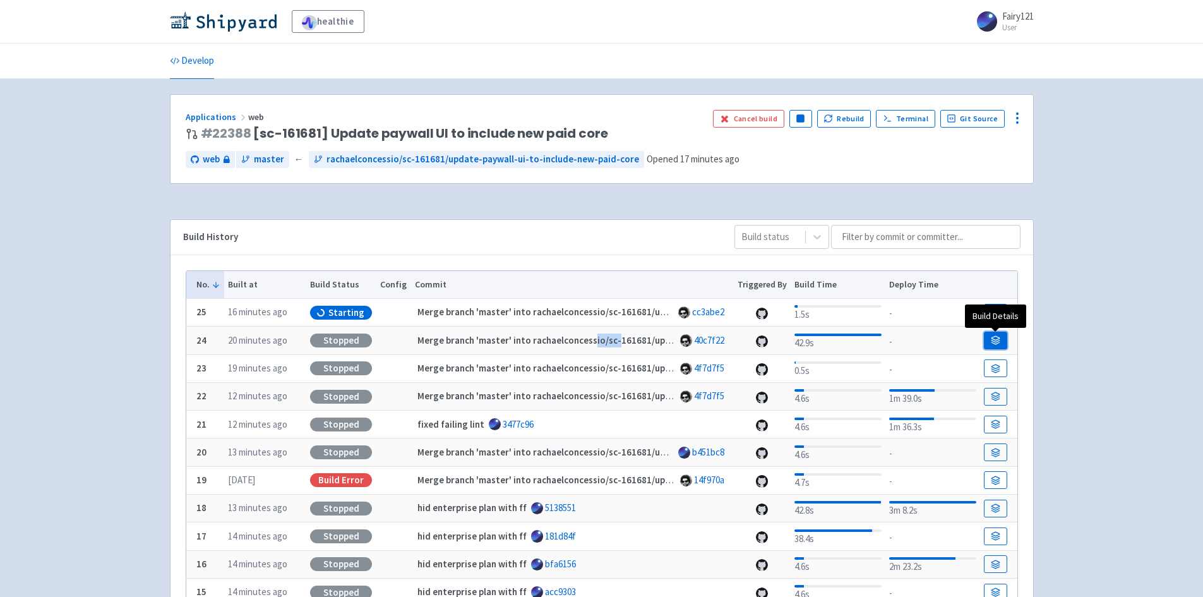
click at [992, 339] on icon at bounding box center [996, 339] width 8 height 4
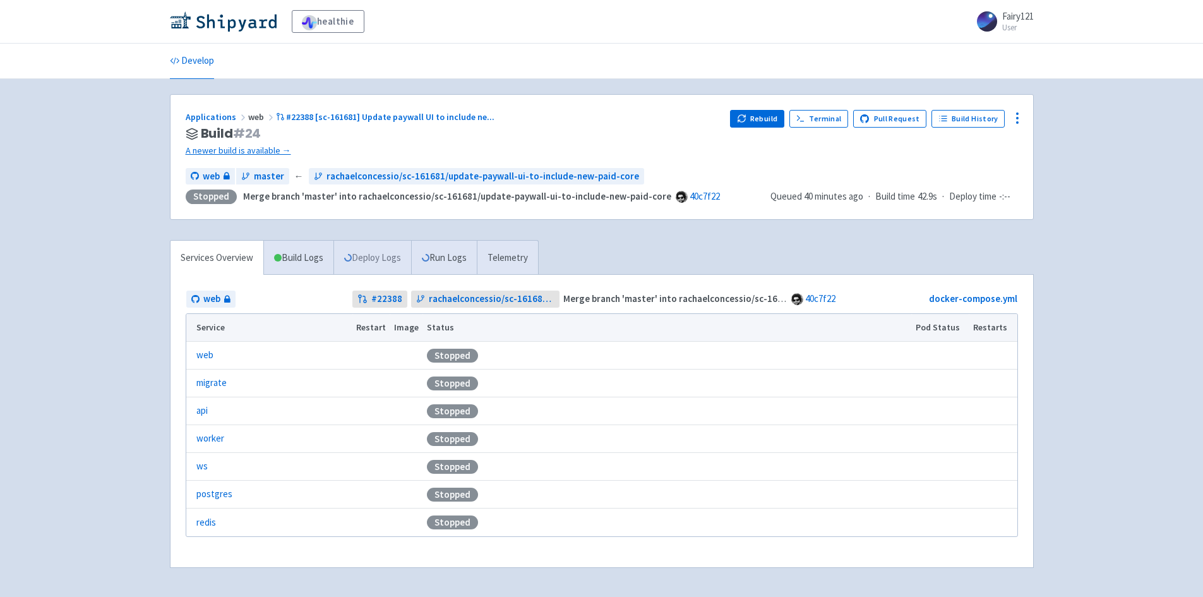
click at [366, 254] on link "Deploy Logs" at bounding box center [373, 258] width 78 height 35
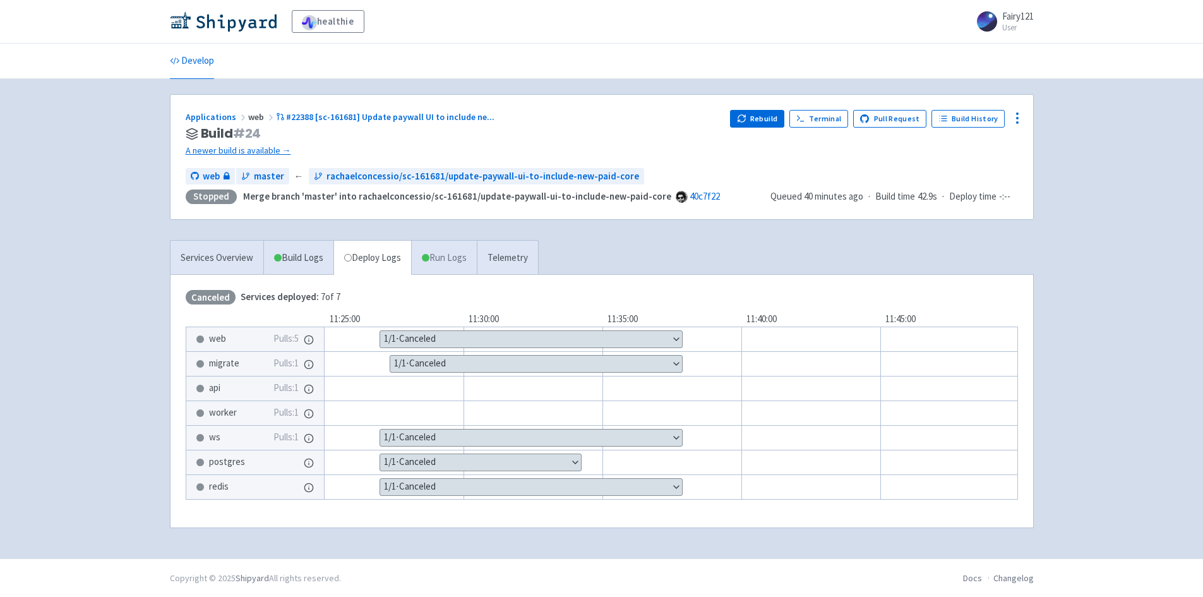
click at [448, 258] on link "Run Logs" at bounding box center [444, 258] width 66 height 35
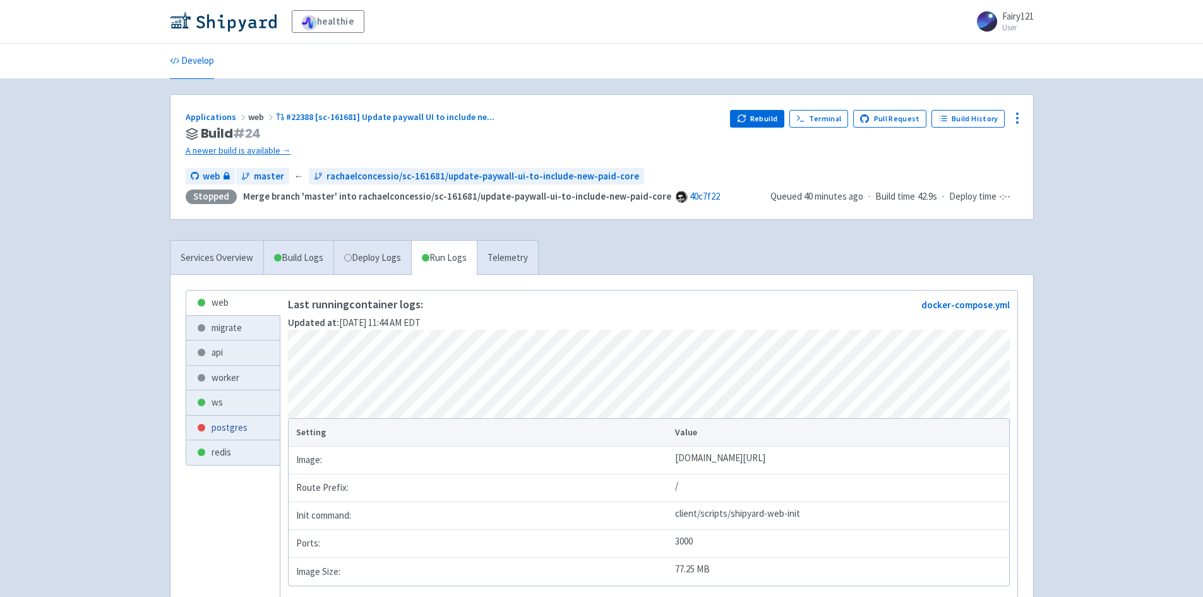
click at [219, 423] on link "postgres" at bounding box center [232, 428] width 93 height 25
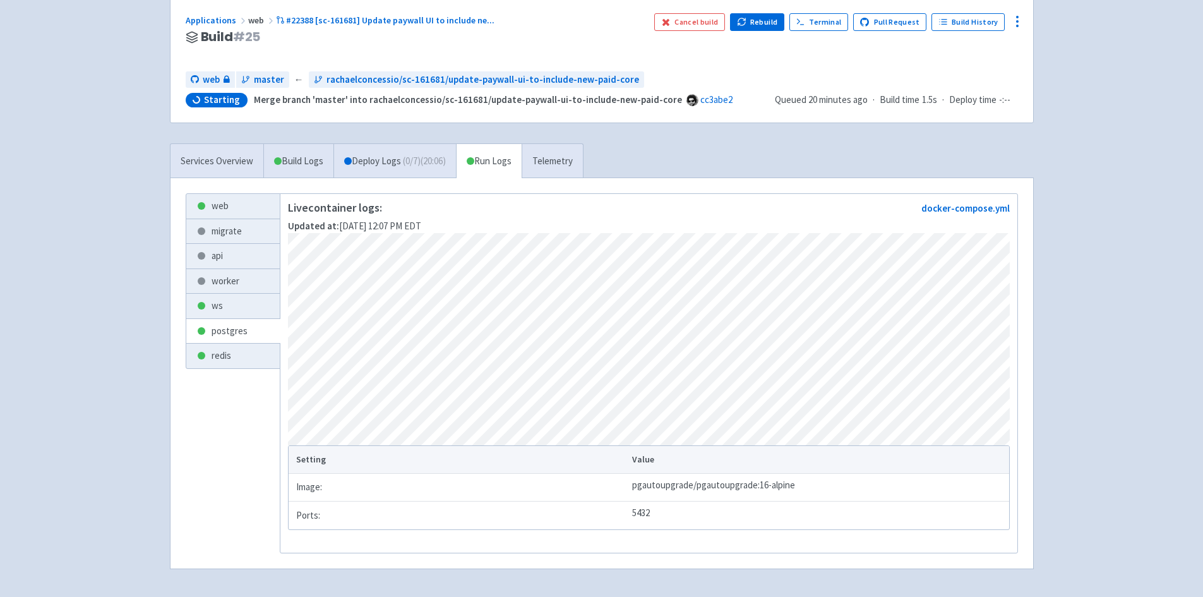
scroll to position [126, 0]
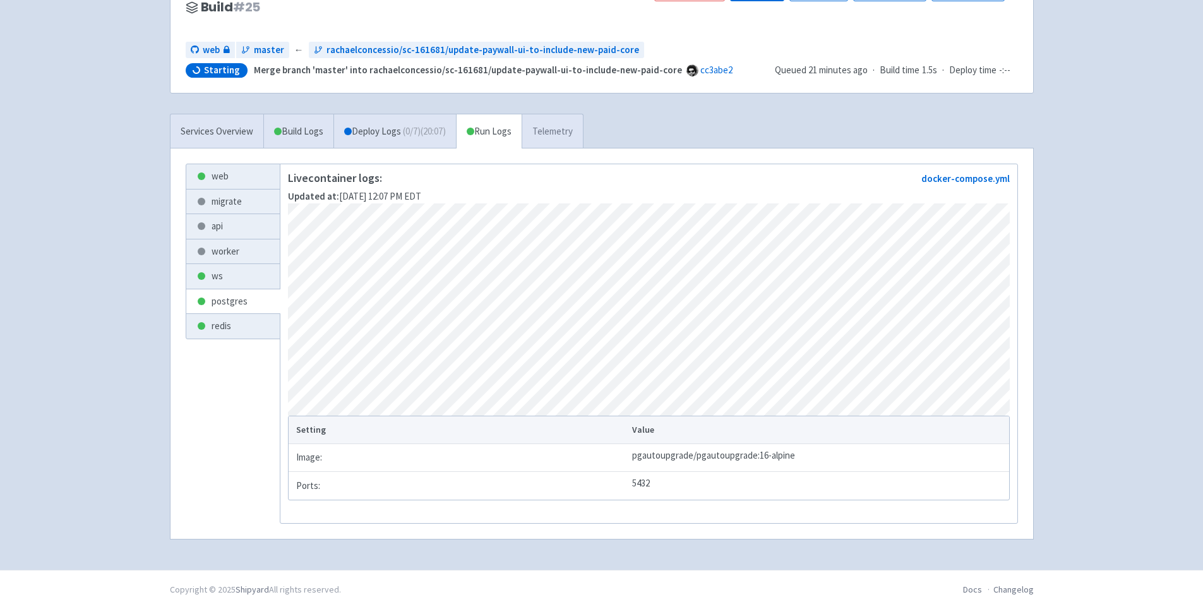
click at [546, 116] on link "Telemetry" at bounding box center [552, 131] width 61 height 35
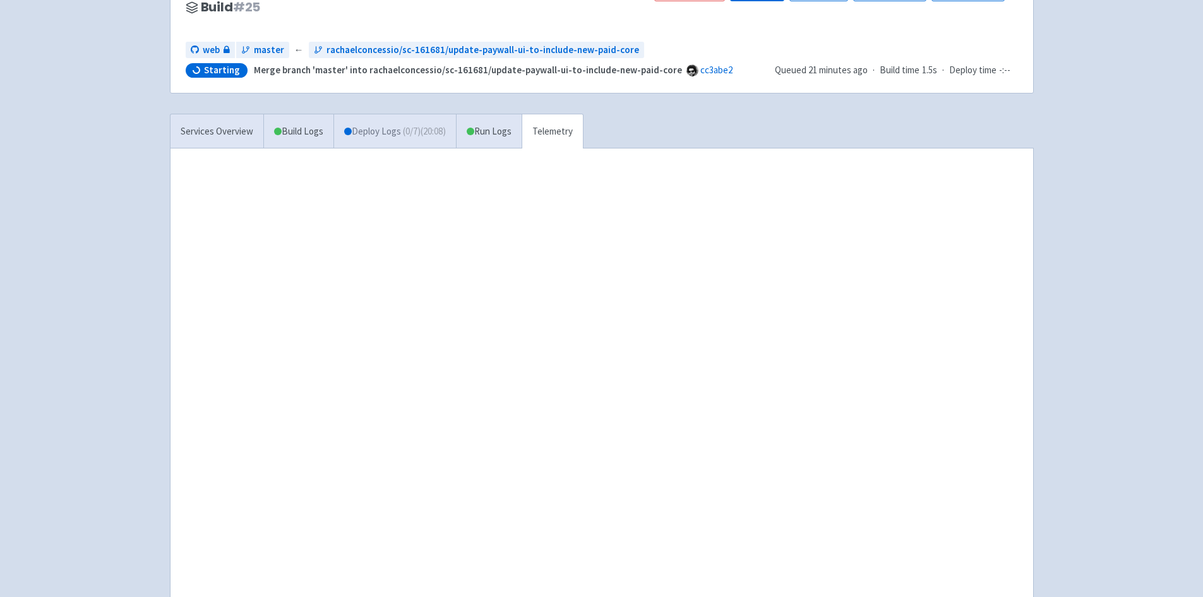
click at [426, 119] on link "Deploy Logs ( 0 / 7 ) (20:08)" at bounding box center [395, 131] width 123 height 35
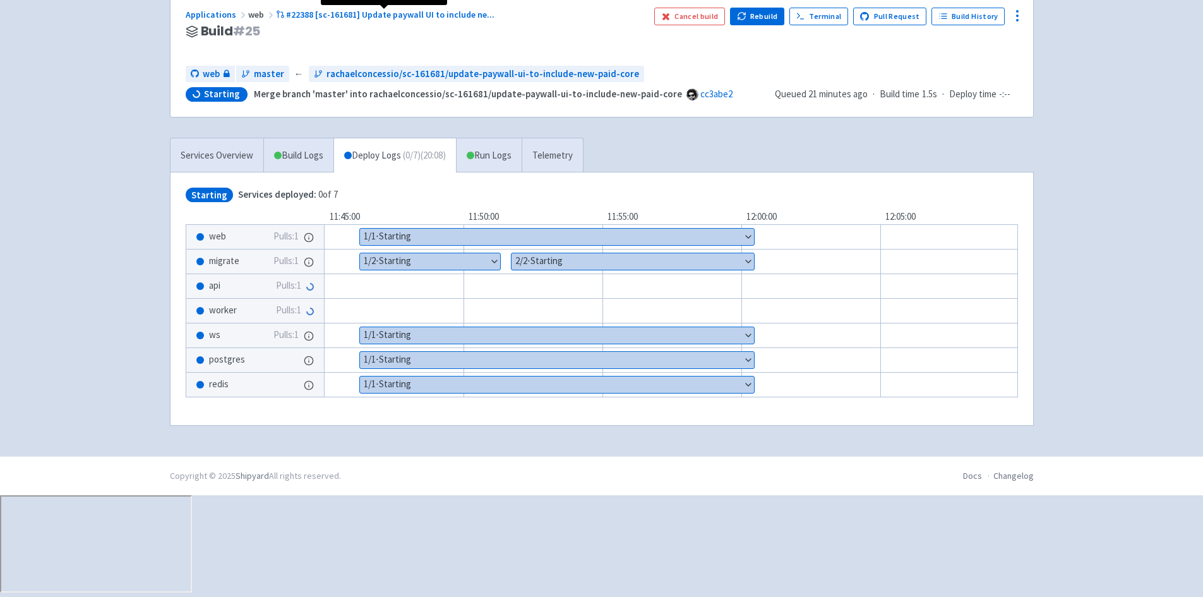
scroll to position [1, 0]
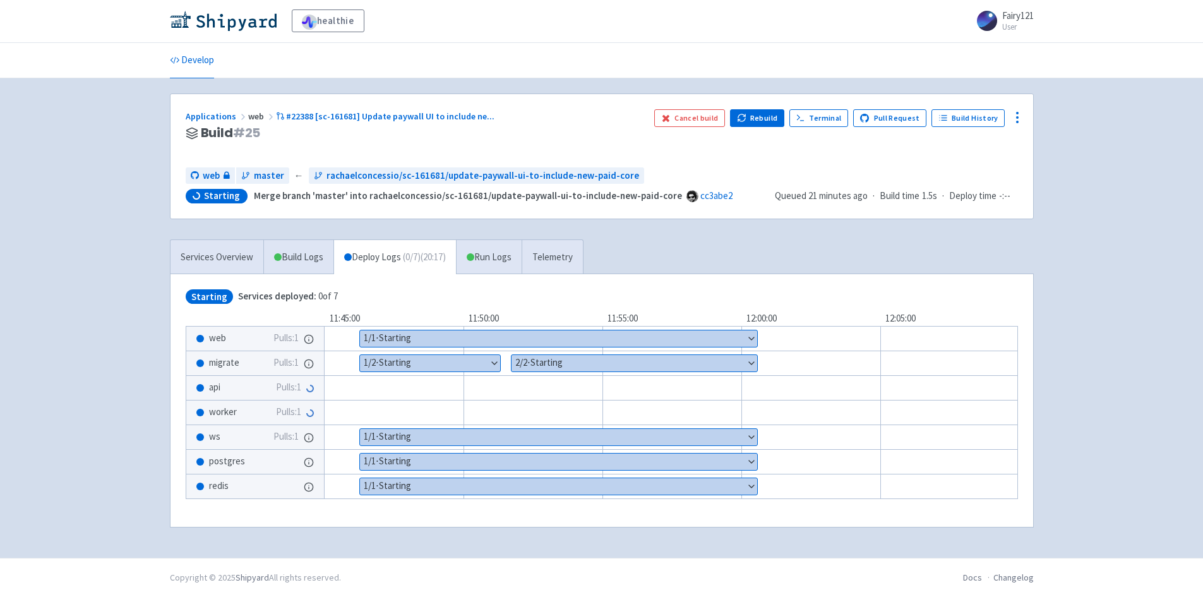
drag, startPoint x: 213, startPoint y: 488, endPoint x: 281, endPoint y: 488, distance: 68.2
click at [215, 488] on span "redis" at bounding box center [219, 486] width 20 height 15
drag, startPoint x: 309, startPoint y: 491, endPoint x: 308, endPoint y: 471, distance: 20.3
click at [307, 491] on circle at bounding box center [308, 487] width 8 height 8
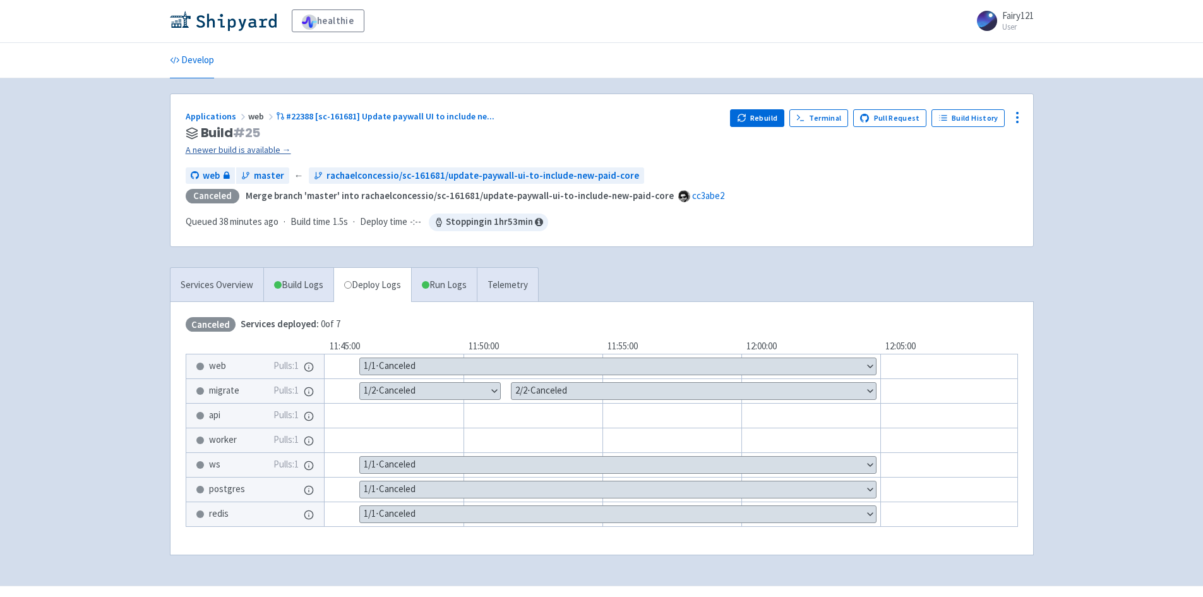
drag, startPoint x: 248, startPoint y: 140, endPoint x: 246, endPoint y: 147, distance: 7.4
click at [248, 141] on span "# 25" at bounding box center [247, 133] width 28 height 18
click at [244, 150] on link "A newer build is available →" at bounding box center [453, 150] width 535 height 15
